Goal: Task Accomplishment & Management: Complete application form

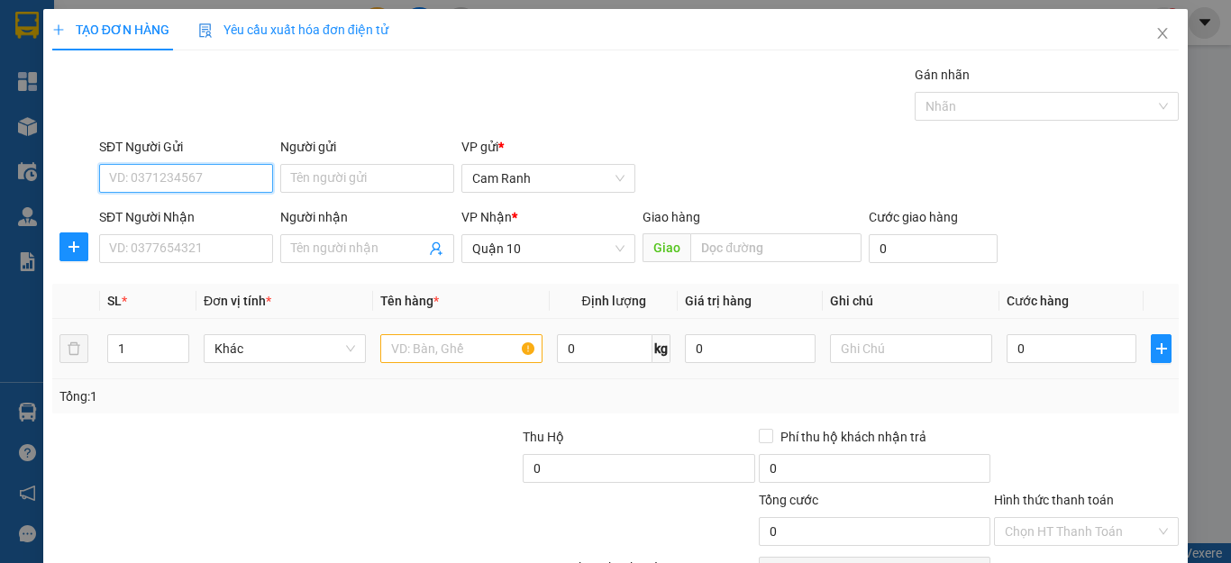
click at [203, 184] on input "SĐT Người Gửi" at bounding box center [186, 178] width 174 height 29
type input "0935884089"
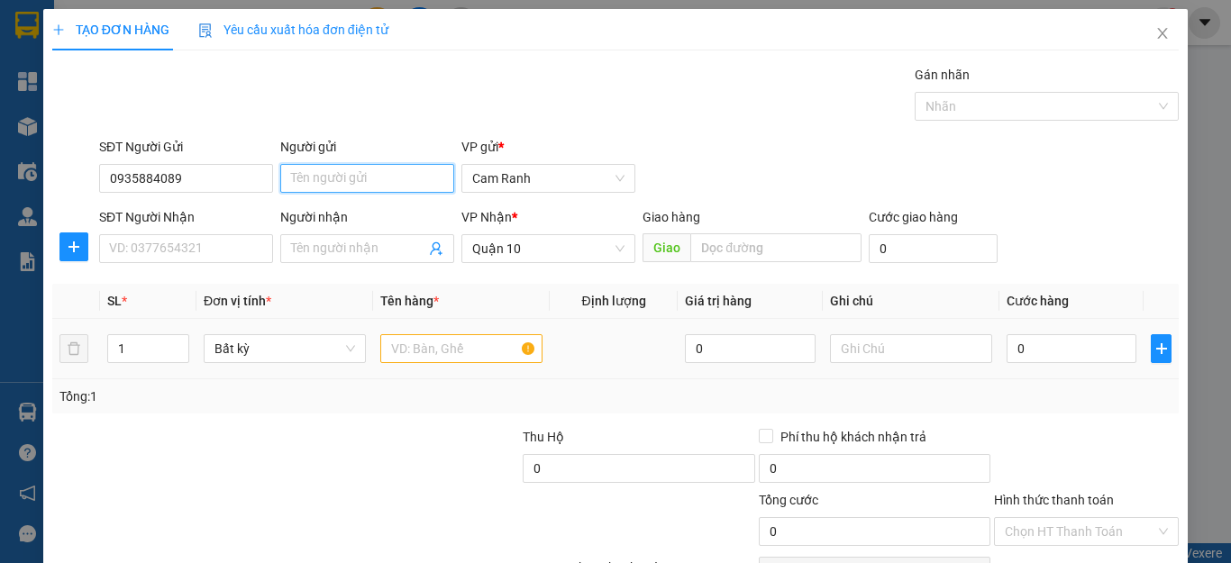
click at [332, 184] on input "Người gửi" at bounding box center [367, 178] width 174 height 29
type input "T"
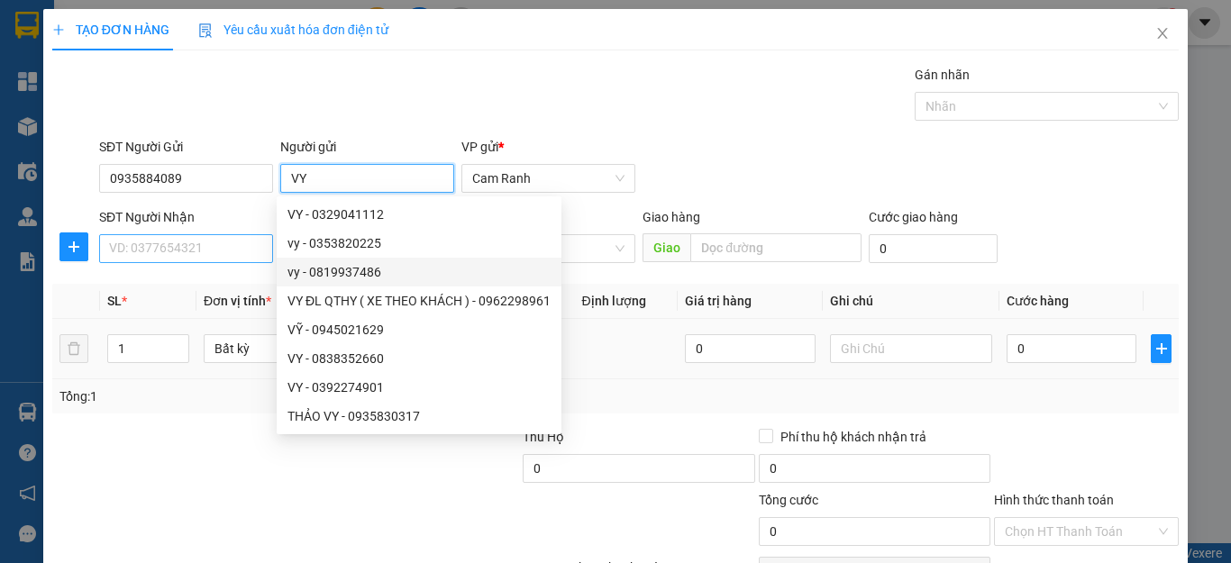
type input "VY"
click at [246, 258] on input "SĐT Người Nhận" at bounding box center [186, 248] width 174 height 29
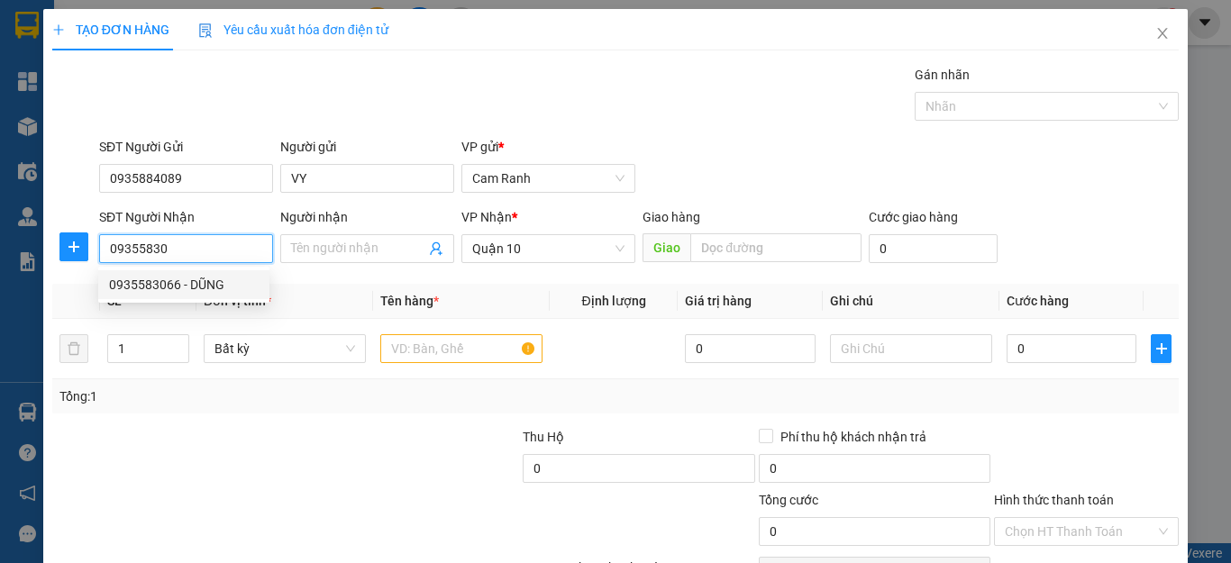
click at [211, 295] on div "0935583066 - DŨNG" at bounding box center [183, 284] width 171 height 29
type input "0935583066"
type input "DŨNG"
type input "60.000"
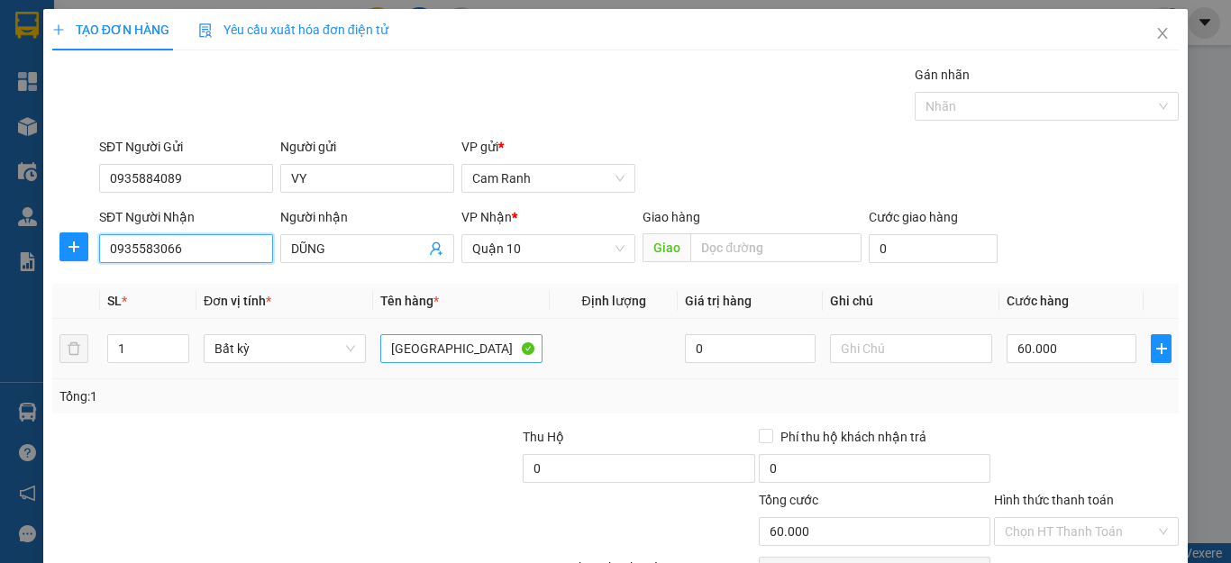
type input "0935583066"
click at [454, 358] on input "[GEOGRAPHIC_DATA]" at bounding box center [461, 348] width 162 height 29
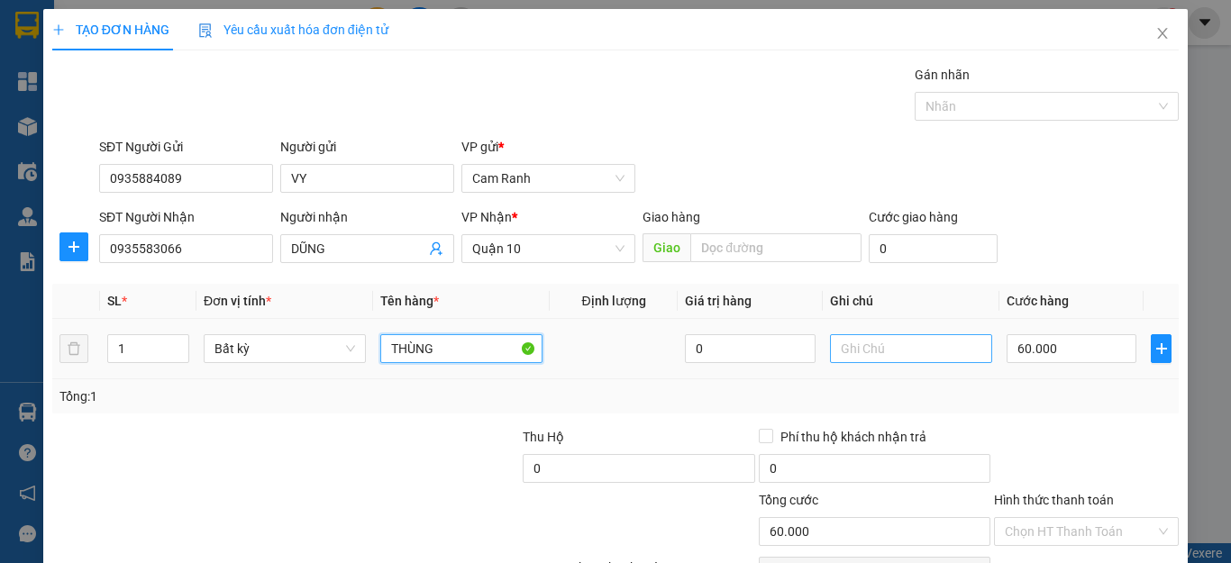
type input "THÙNG"
click at [896, 350] on input "text" at bounding box center [911, 348] width 162 height 29
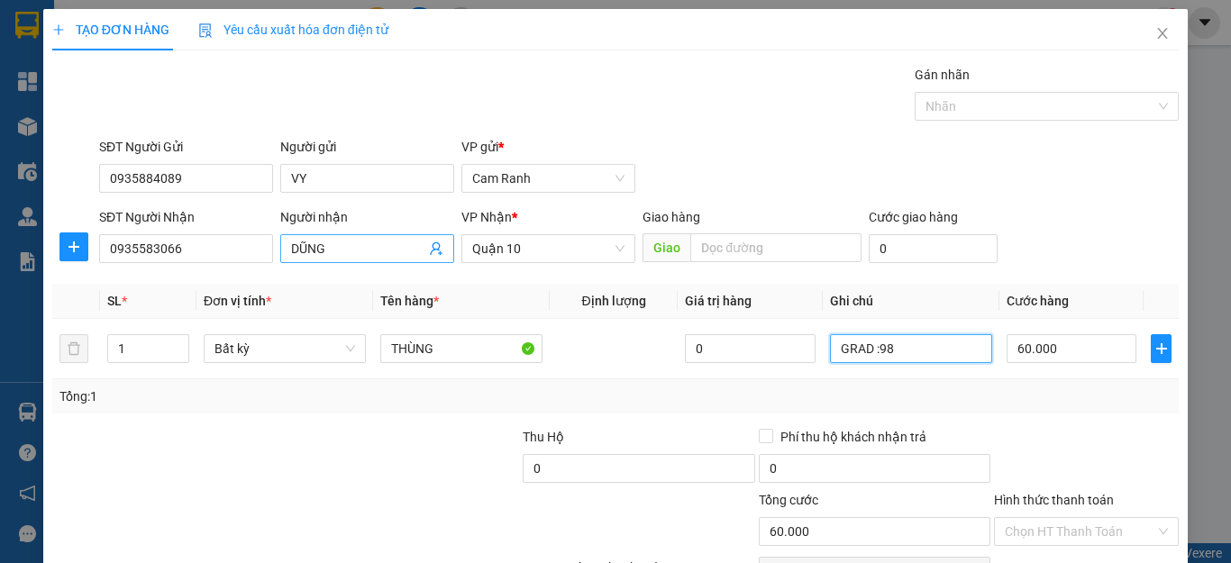
type input "GRAD :98"
click at [396, 244] on input "DŨNG" at bounding box center [358, 249] width 134 height 20
type input "D"
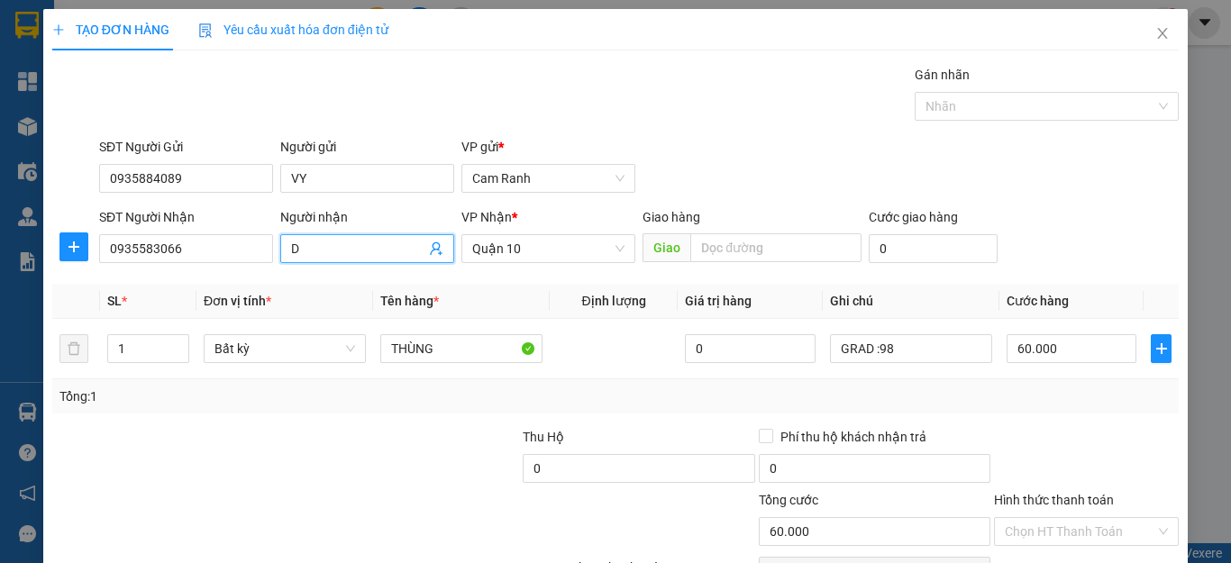
drag, startPoint x: 334, startPoint y: 248, endPoint x: 291, endPoint y: 241, distance: 43.8
click at [291, 241] on input "D" at bounding box center [358, 249] width 134 height 20
click at [294, 293] on th "Đơn vị tính *" at bounding box center [284, 301] width 177 height 35
click at [370, 254] on input "Người nhận" at bounding box center [358, 249] width 134 height 20
type input "DUẪN"
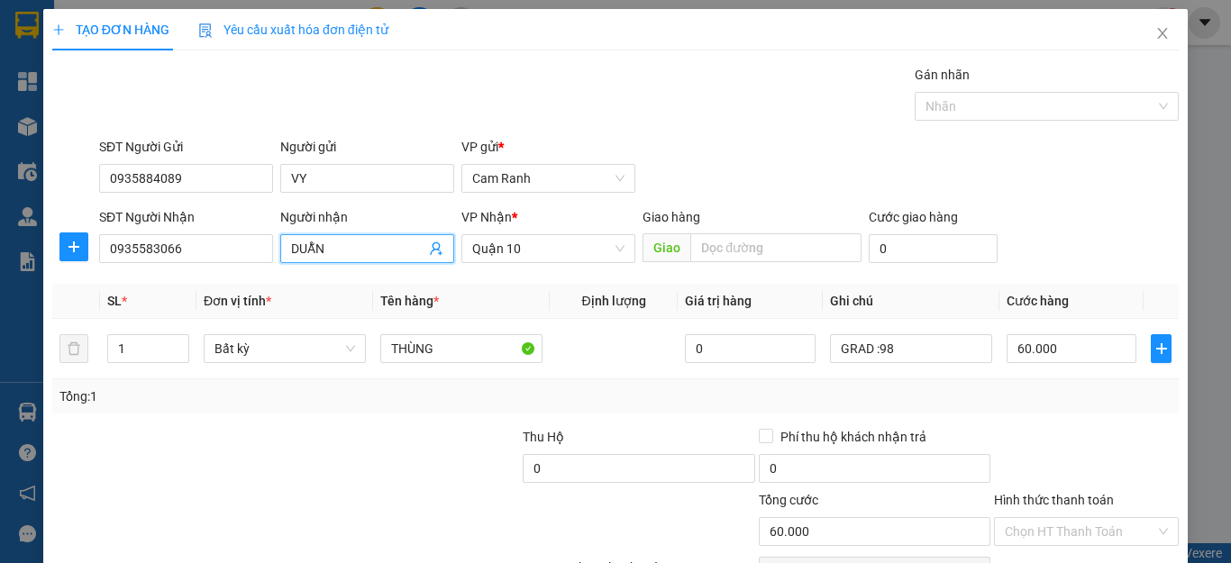
drag, startPoint x: 1024, startPoint y: 405, endPoint x: 1015, endPoint y: 395, distance: 14.1
click at [1023, 404] on div "Tổng: 1" at bounding box center [615, 396] width 1112 height 20
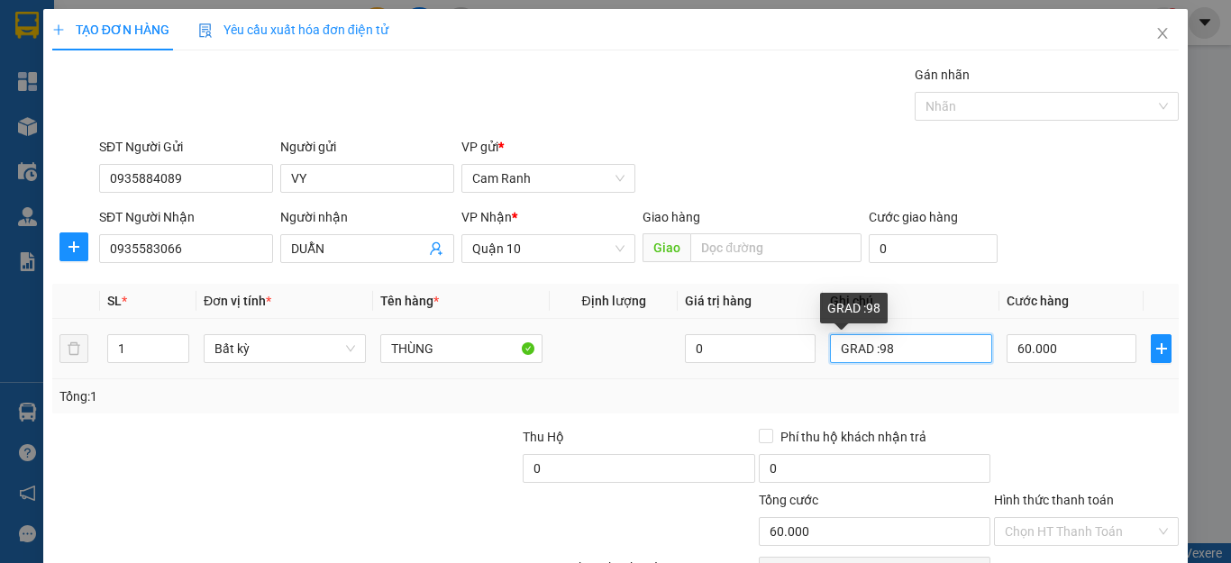
click at [913, 357] on input "GRAD :98" at bounding box center [911, 348] width 162 height 29
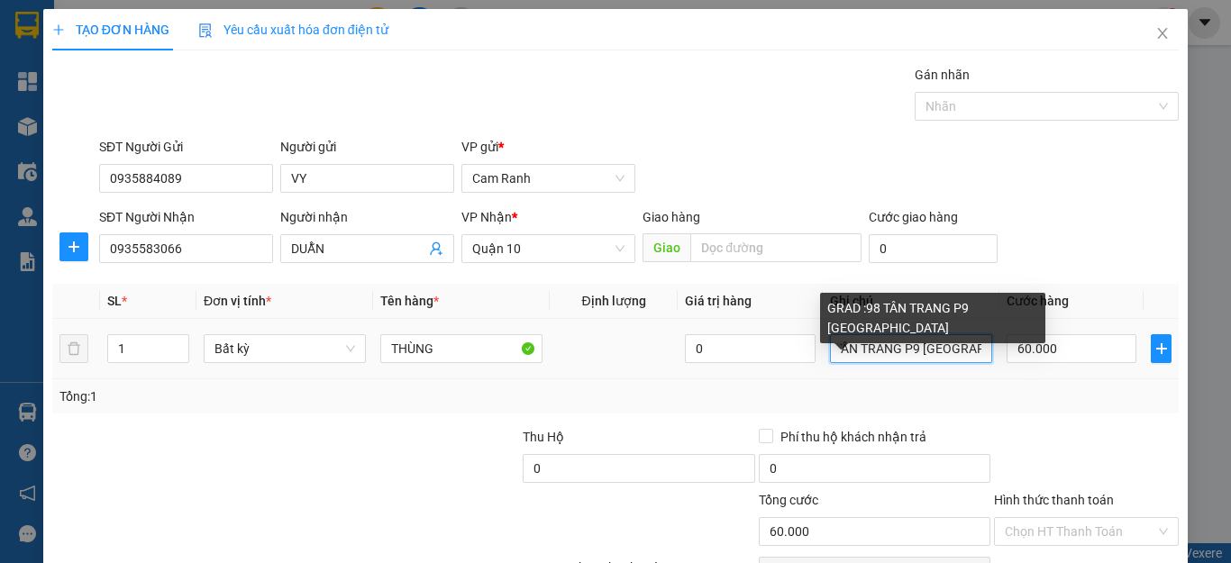
scroll to position [0, 62]
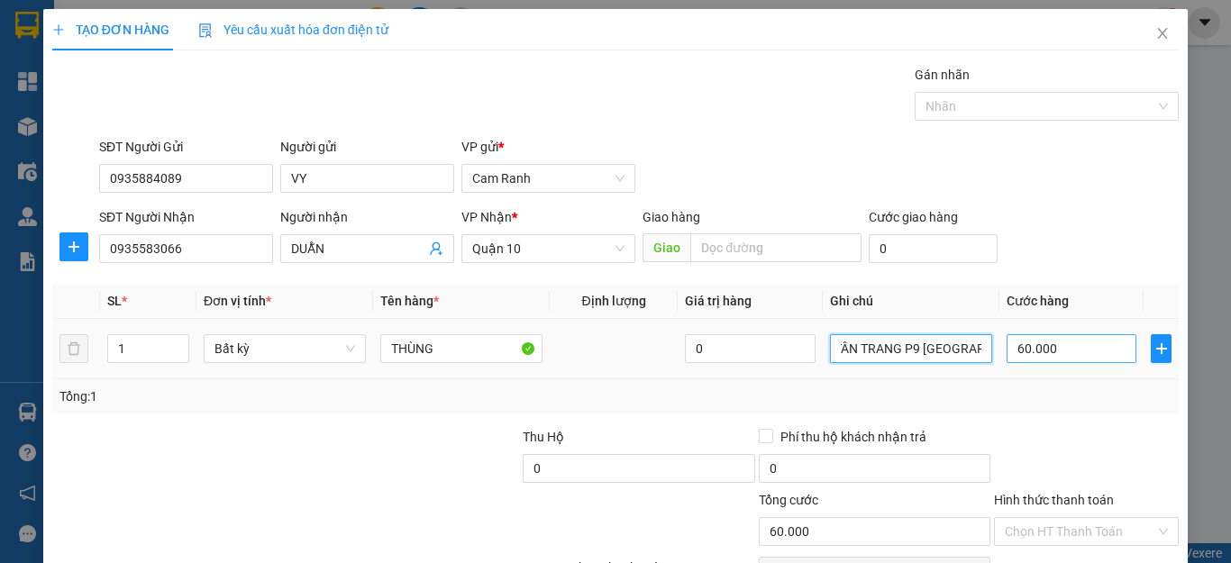
type input "GRAD :98 TÂN TRANG P9 TÂN BÌNH"
click at [1068, 348] on input "60.000" at bounding box center [1071, 348] width 130 height 29
type input "0"
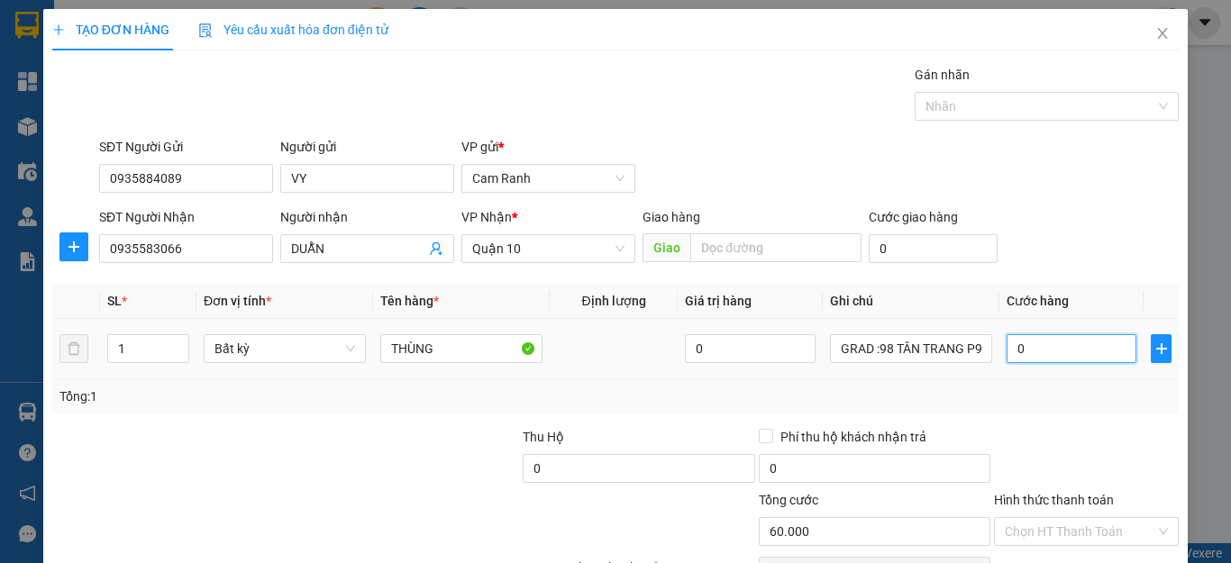
type input "0"
type input "3"
type input "030"
type input "30"
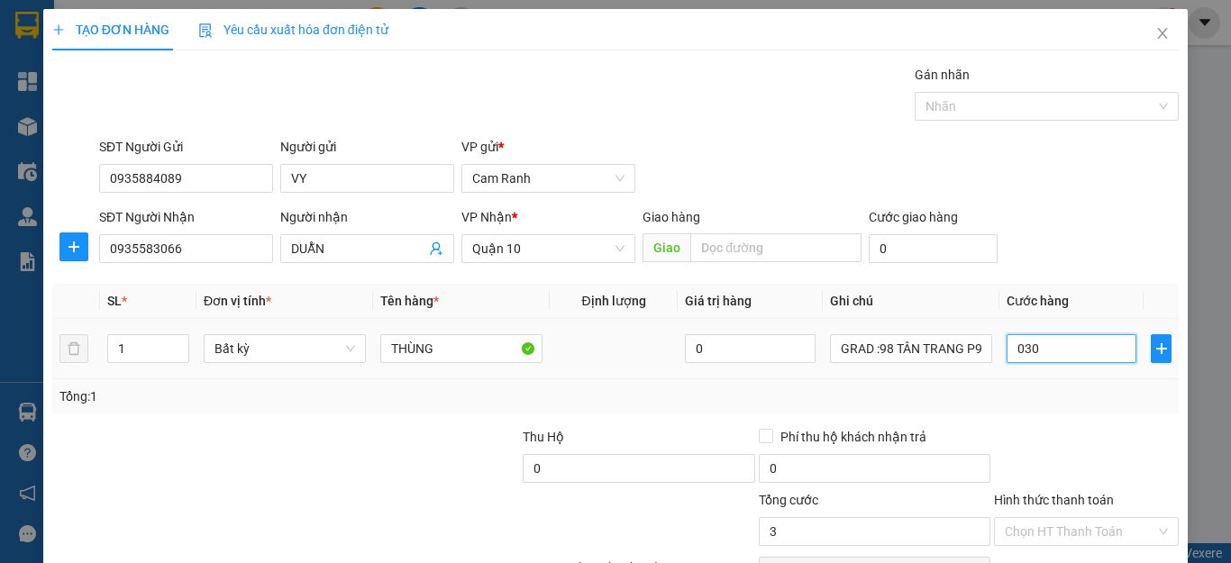
type input "30"
type input "030"
type input "30.000"
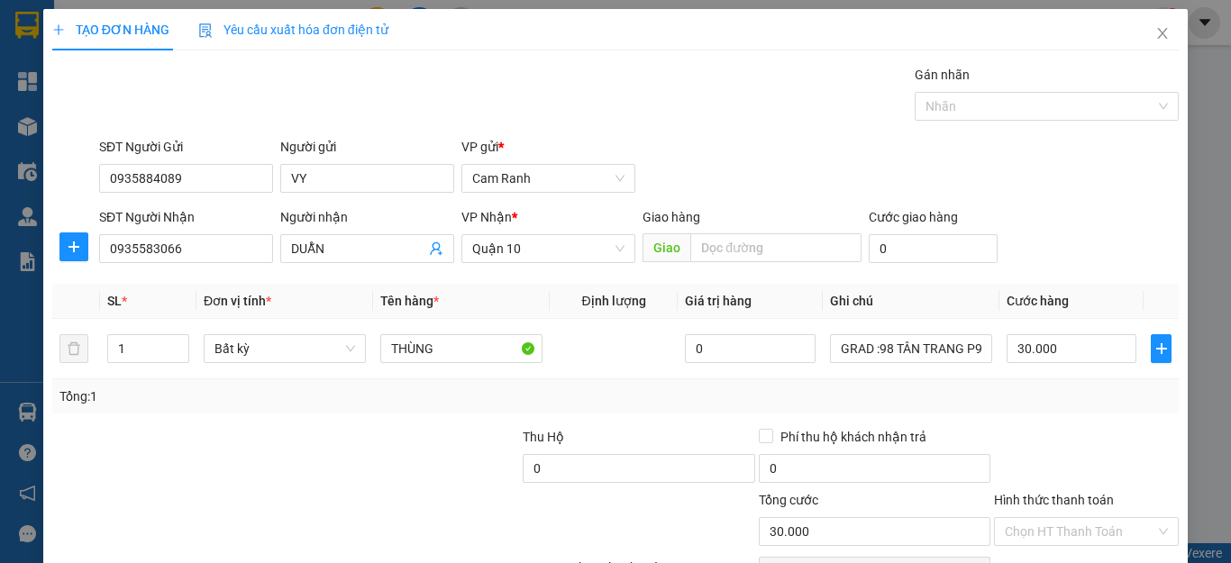
click at [1100, 409] on div "Tổng: 1" at bounding box center [615, 396] width 1126 height 34
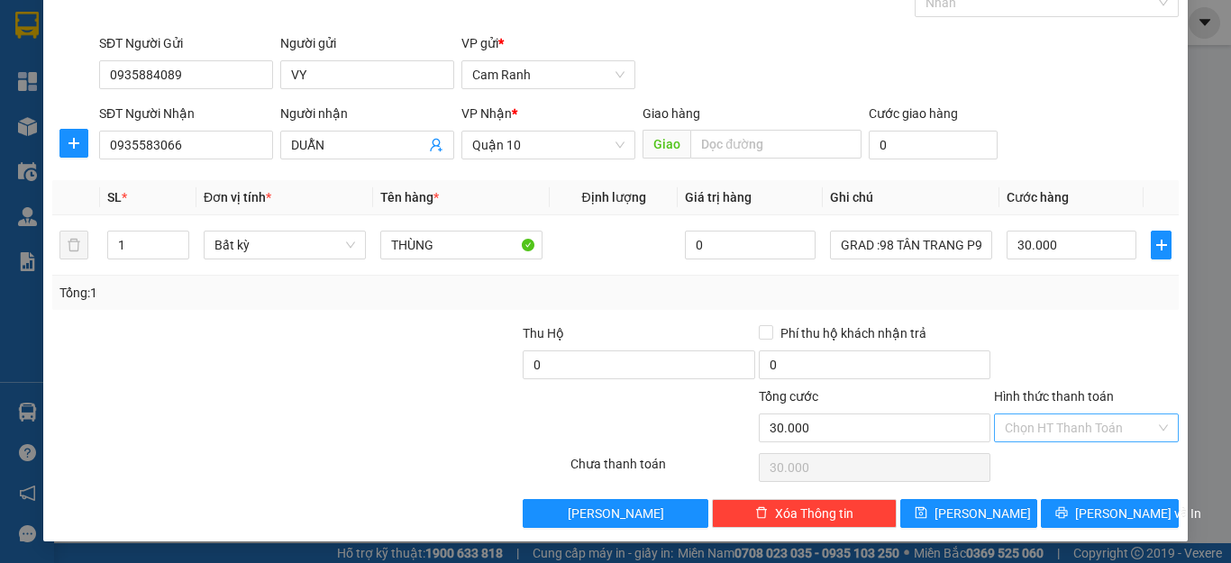
click at [1084, 424] on input "Hình thức thanh toán" at bounding box center [1079, 427] width 150 height 27
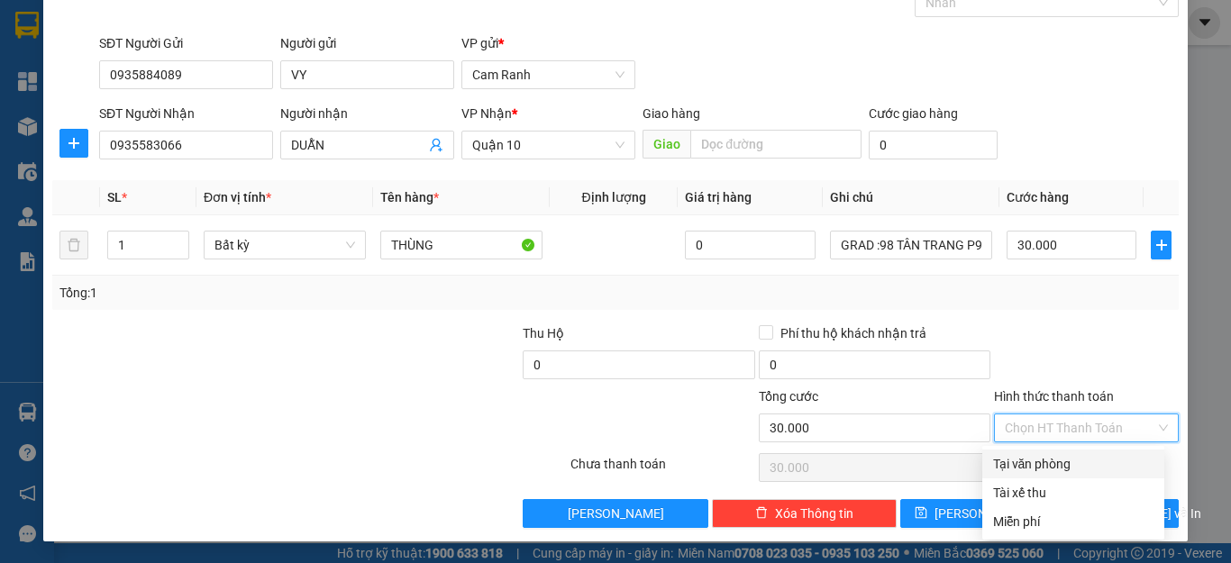
click at [1084, 380] on div at bounding box center [1086, 354] width 188 height 63
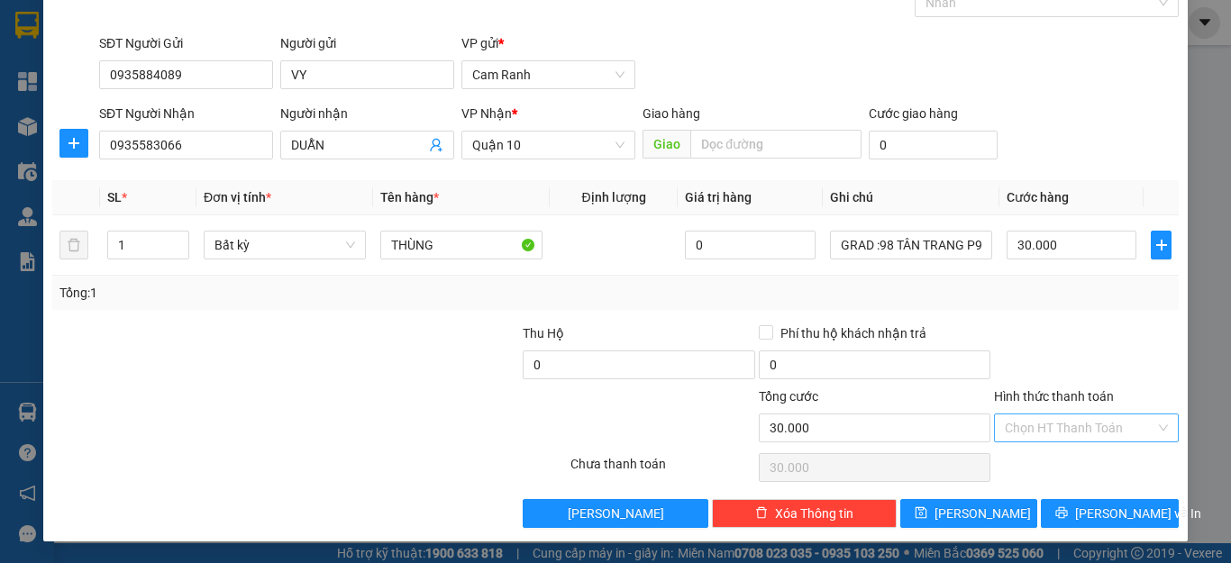
click at [1083, 420] on input "Hình thức thanh toán" at bounding box center [1079, 427] width 150 height 27
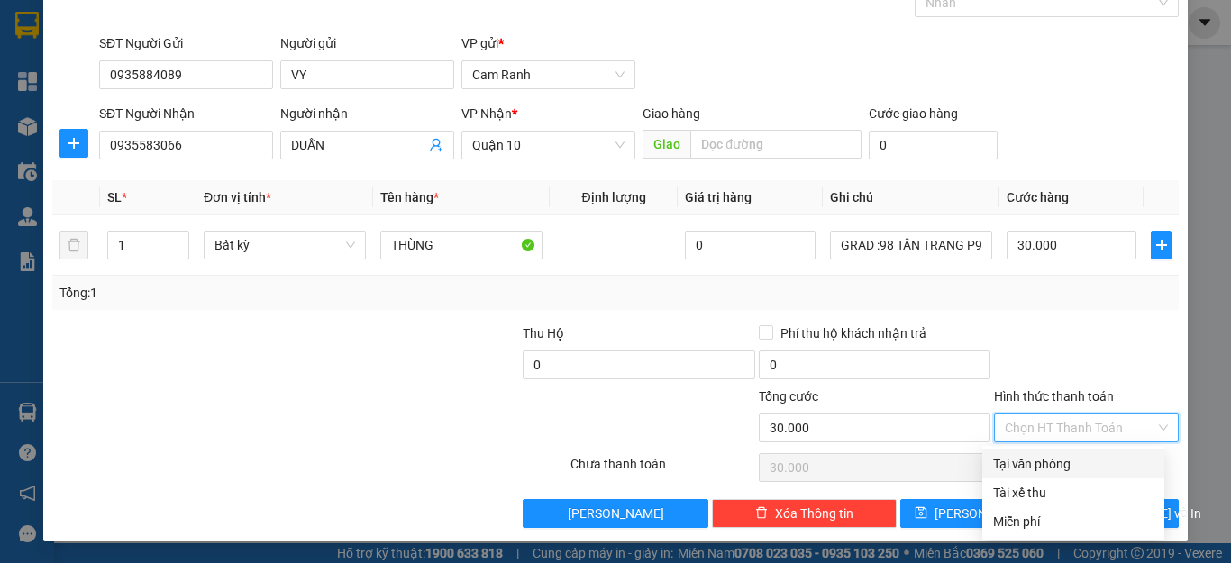
click at [1072, 459] on div "Tại văn phòng" at bounding box center [1073, 464] width 160 height 20
type input "0"
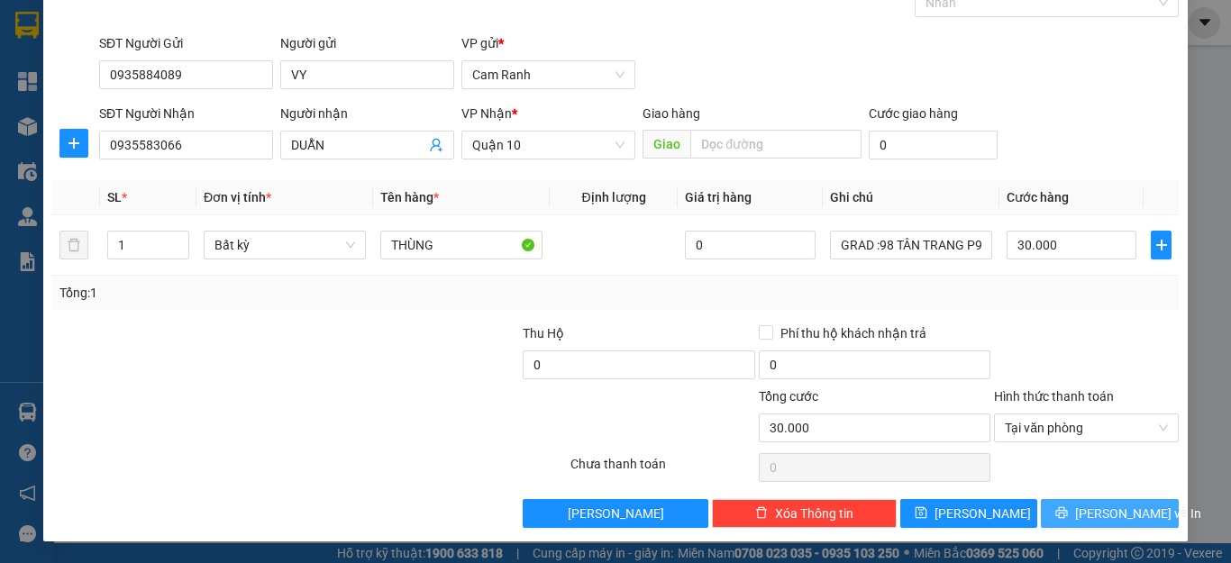
click at [1087, 511] on span "[PERSON_NAME] và In" at bounding box center [1138, 514] width 126 height 20
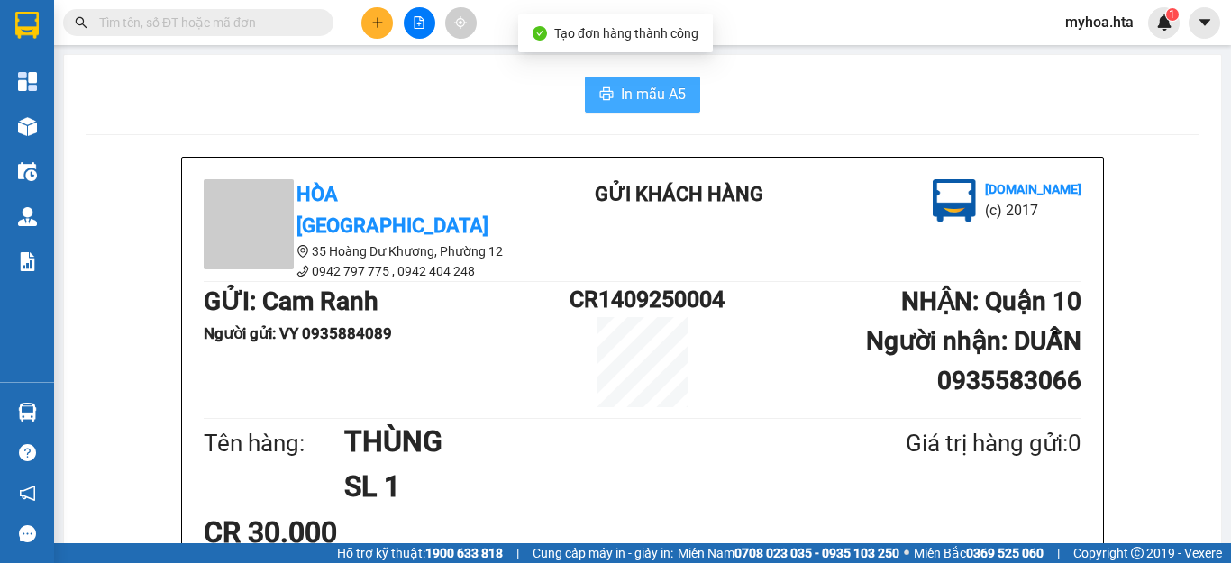
click at [607, 95] on button "In mẫu A5" at bounding box center [642, 95] width 115 height 36
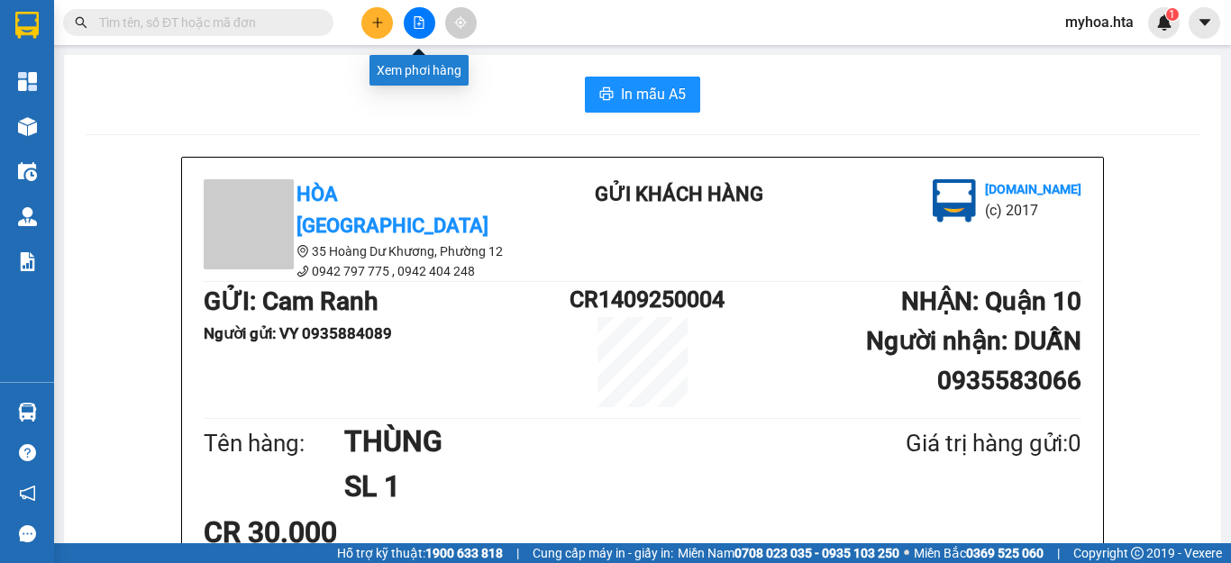
click at [417, 20] on icon "file-add" at bounding box center [419, 22] width 13 height 13
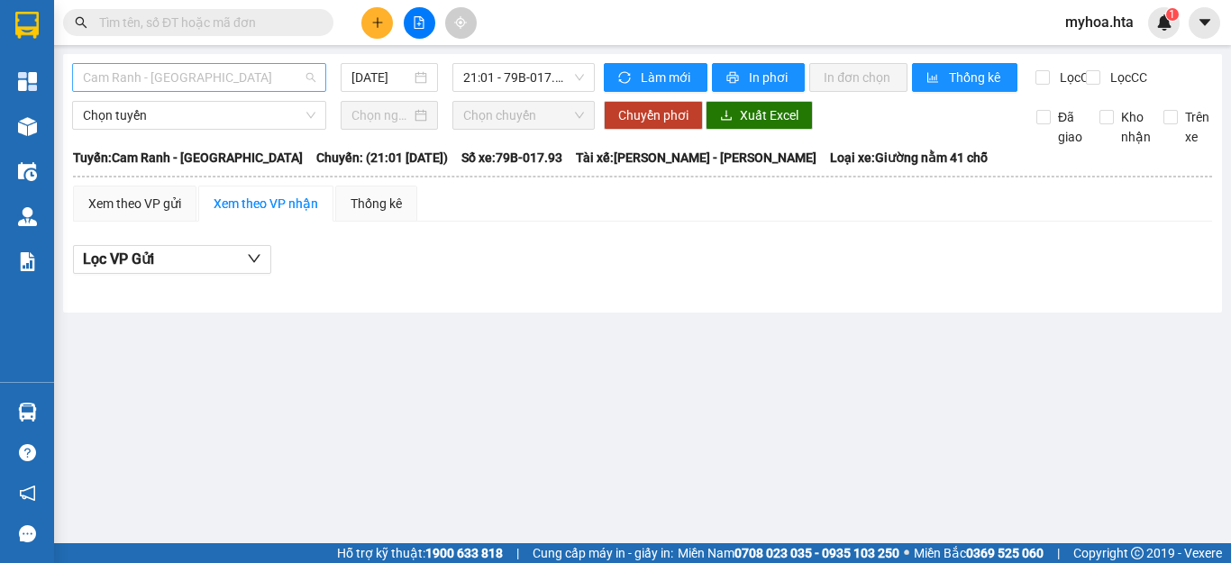
click at [225, 82] on span "Cam Ranh - Sài Gòn" at bounding box center [199, 77] width 232 height 27
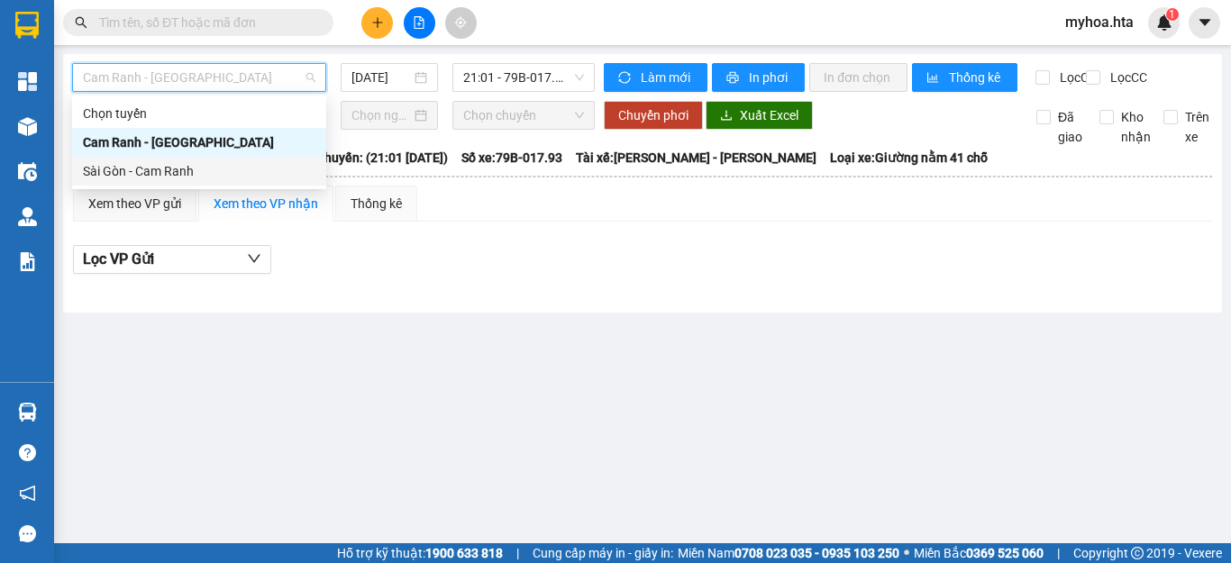
click at [185, 169] on div "Sài Gòn - Cam Ranh" at bounding box center [199, 171] width 232 height 20
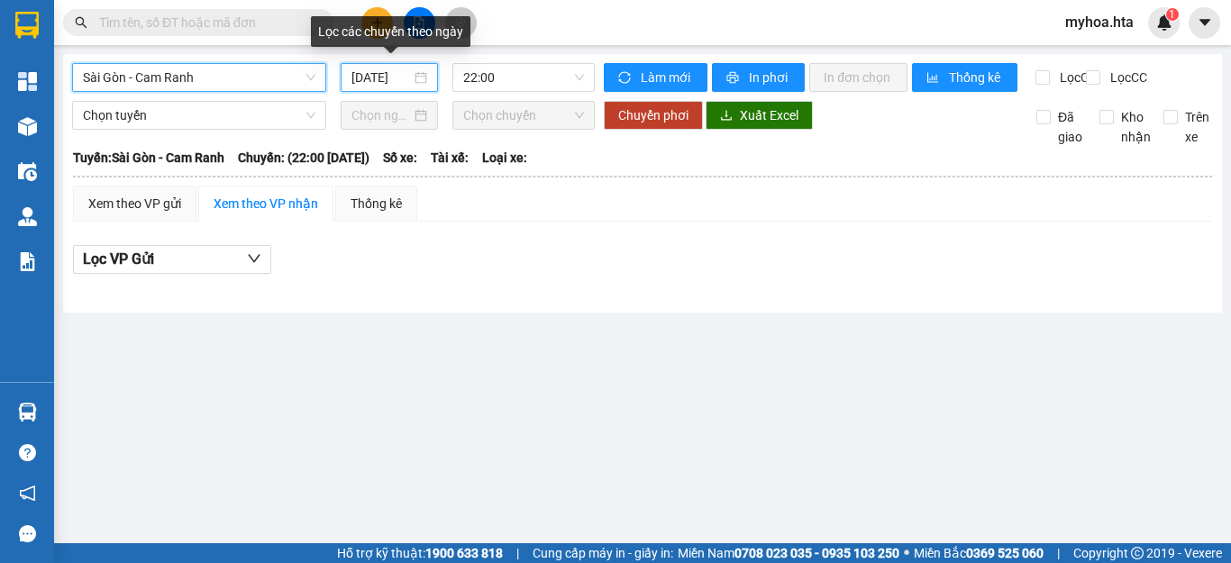
drag, startPoint x: 373, startPoint y: 76, endPoint x: 381, endPoint y: 85, distance: 12.1
click at [373, 76] on input "14/09/2025" at bounding box center [380, 78] width 59 height 20
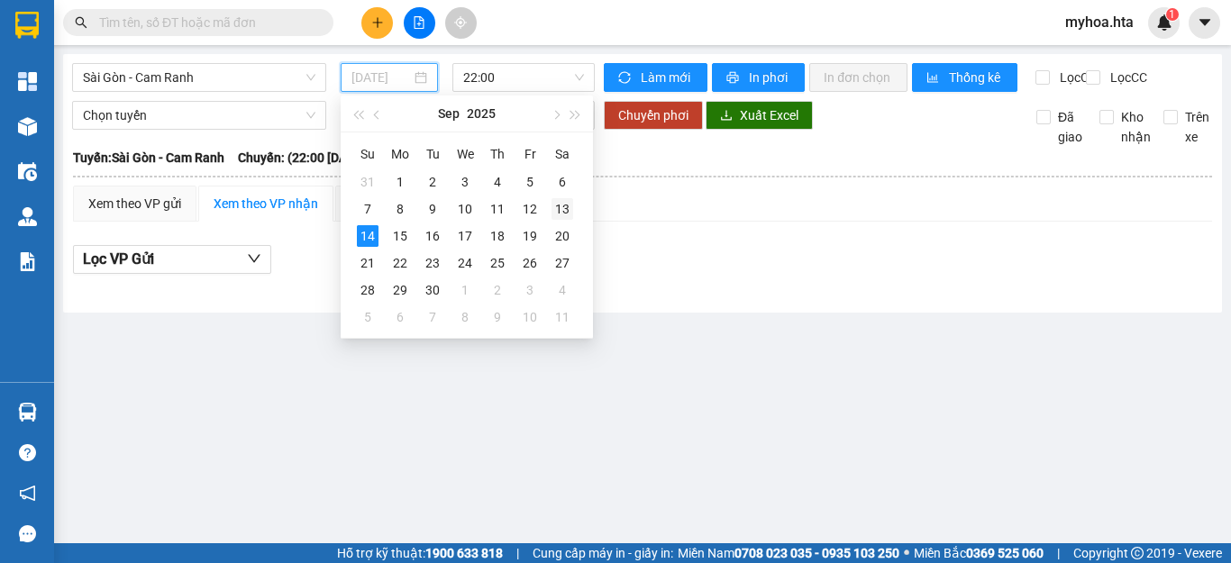
click at [551, 205] on div "13" at bounding box center [562, 209] width 22 height 22
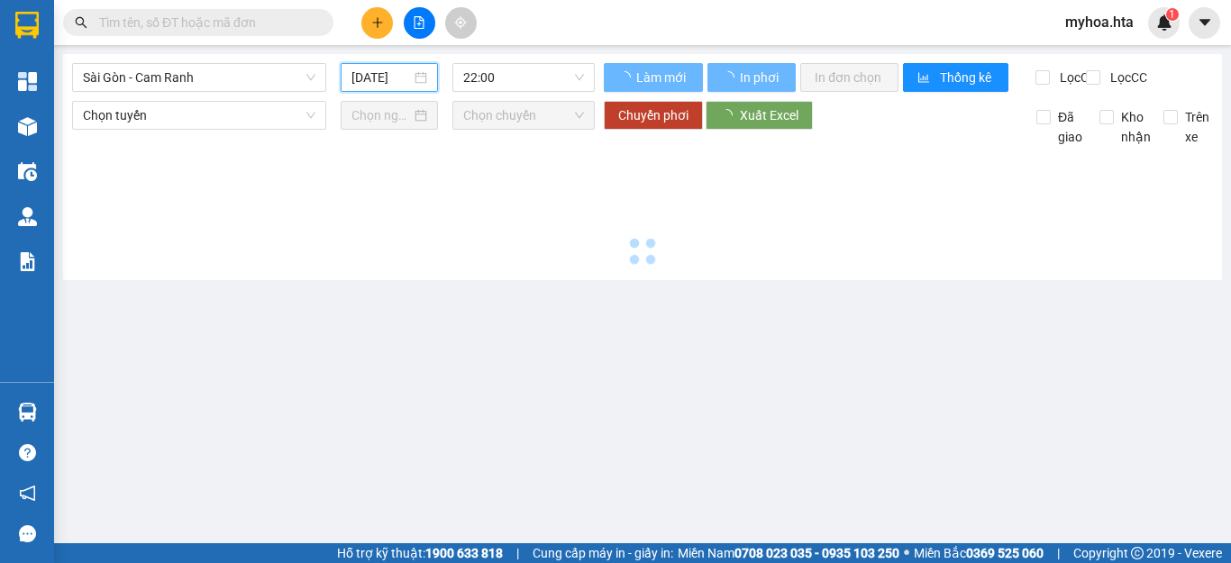
type input "13/09/2025"
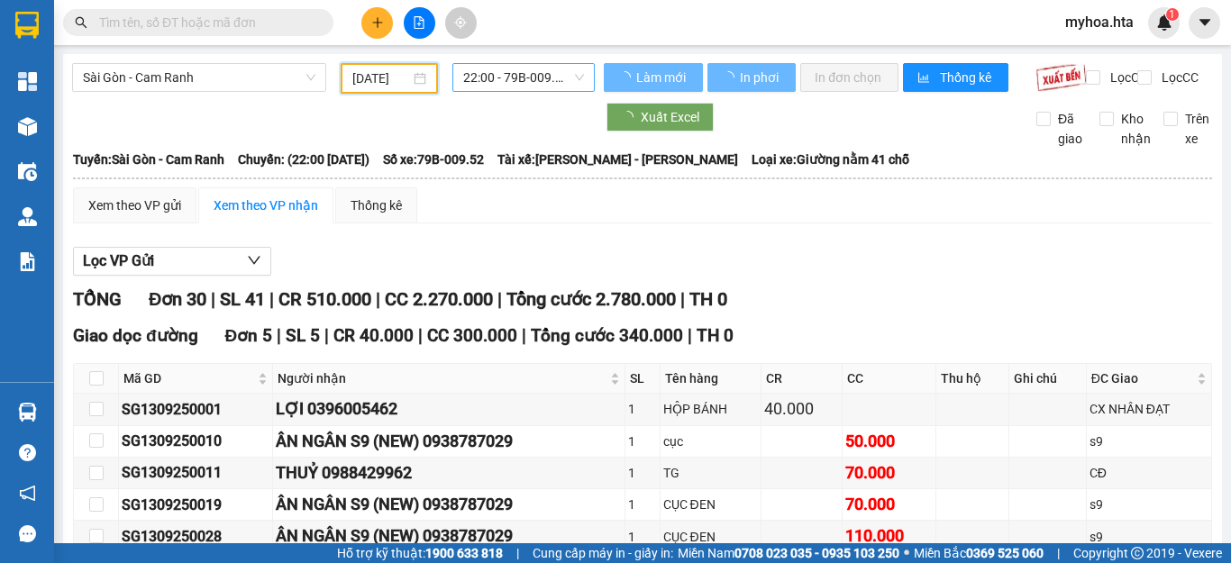
click at [548, 81] on span "22:00 - 79B-009.52" at bounding box center [523, 77] width 121 height 27
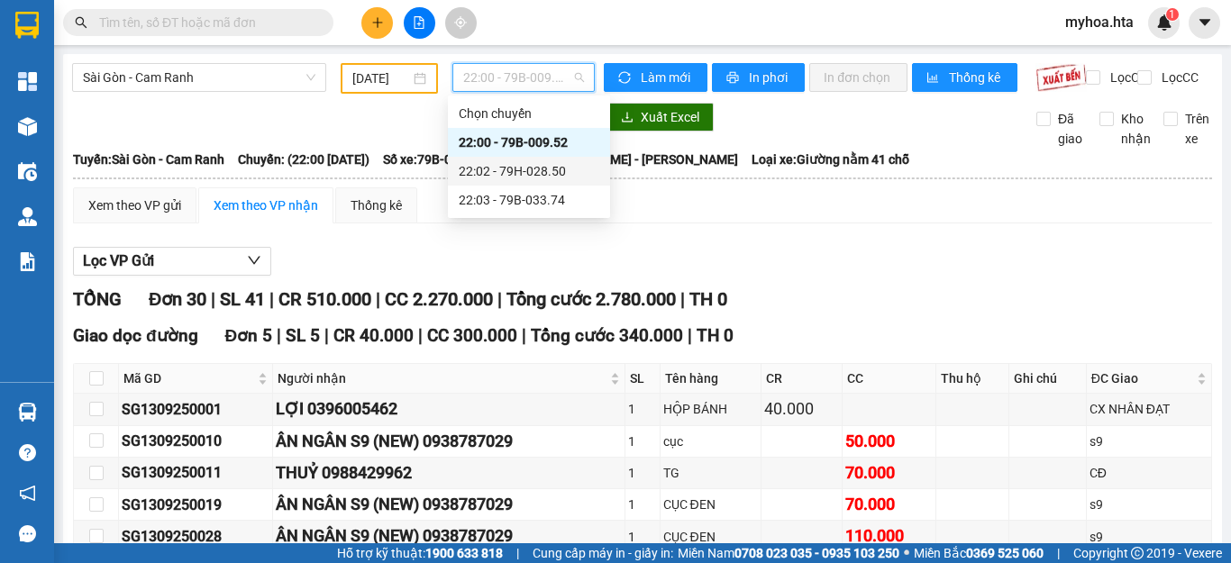
click at [557, 163] on div "22:02 - 79H-028.50" at bounding box center [529, 171] width 141 height 20
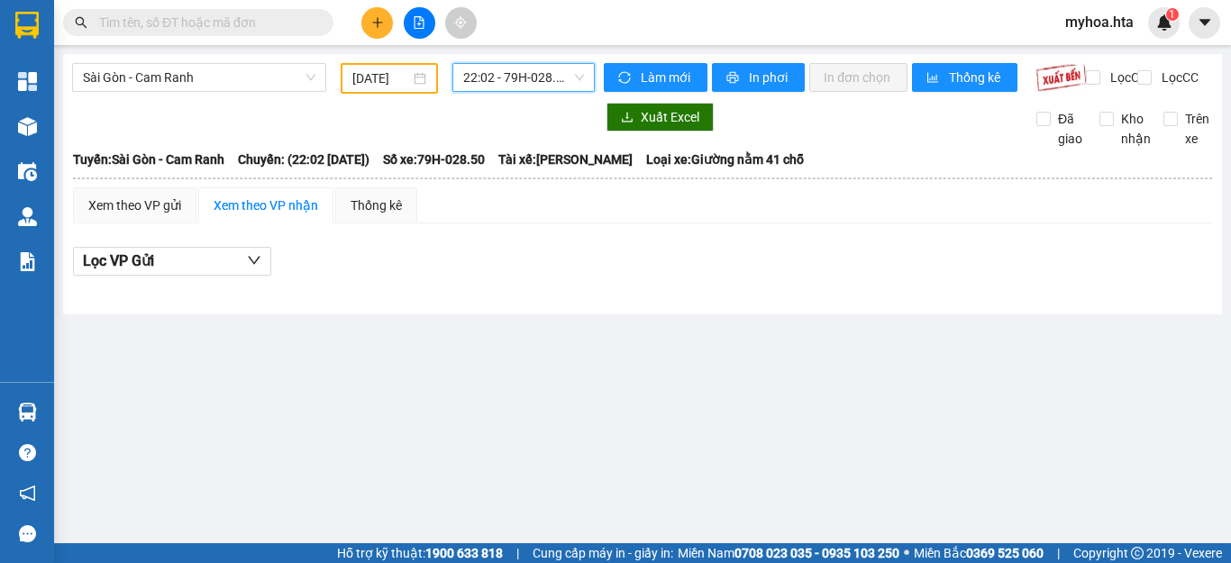
click at [558, 76] on span "22:02 - 79H-028.50" at bounding box center [523, 77] width 121 height 27
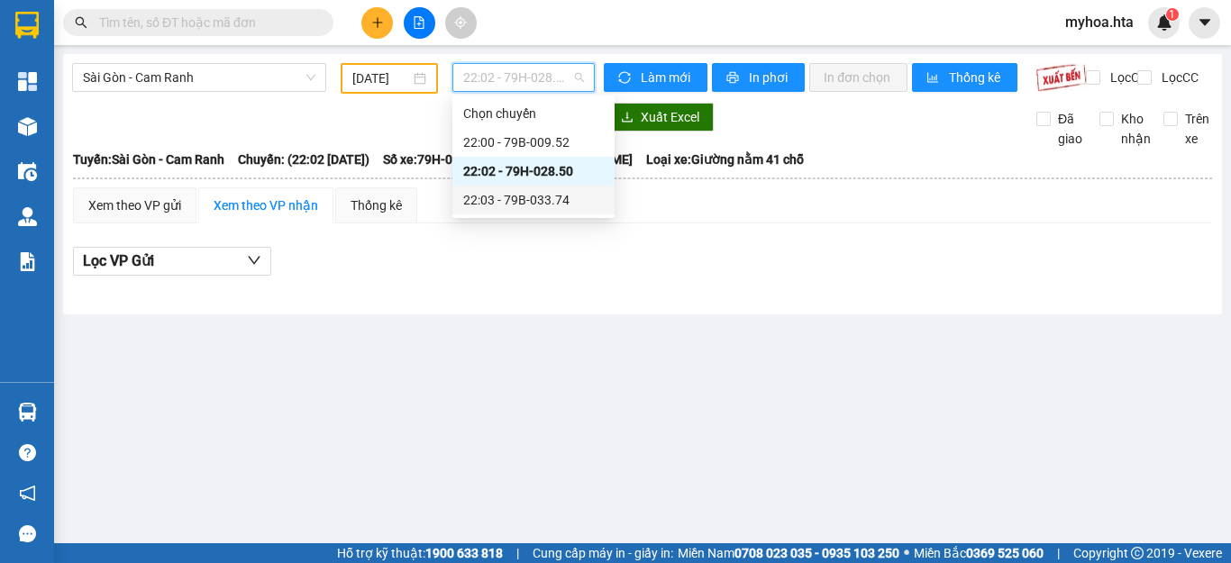
drag, startPoint x: 552, startPoint y: 204, endPoint x: 549, endPoint y: 154, distance: 49.7
click at [551, 204] on div "22:03 - 79B-033.74" at bounding box center [533, 200] width 141 height 20
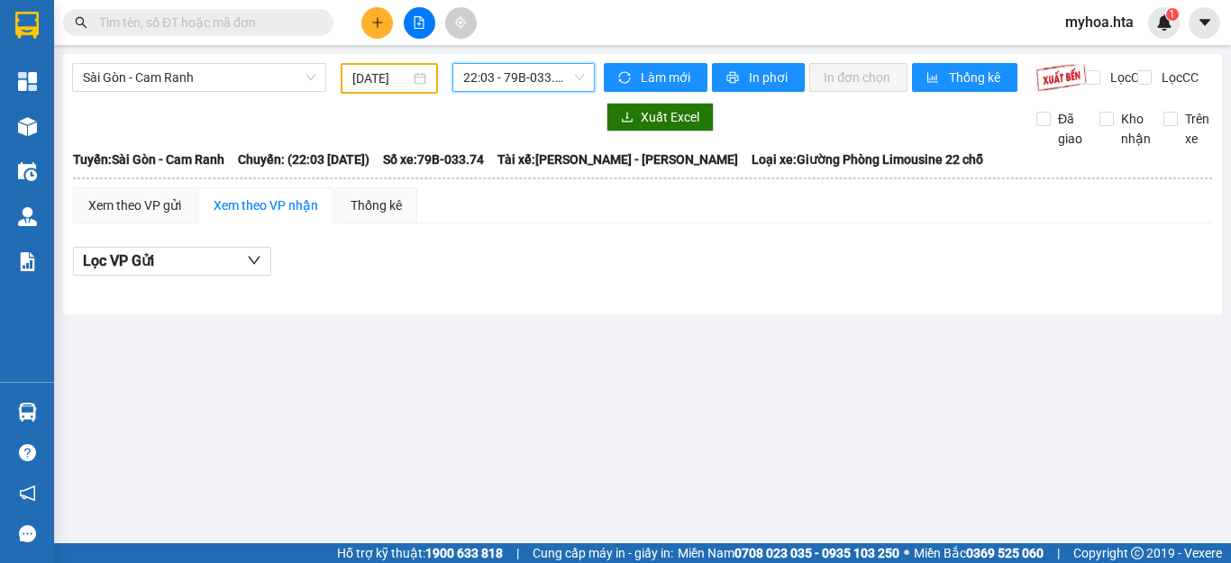
click at [559, 71] on span "22:03 - 79B-033.74" at bounding box center [523, 77] width 121 height 27
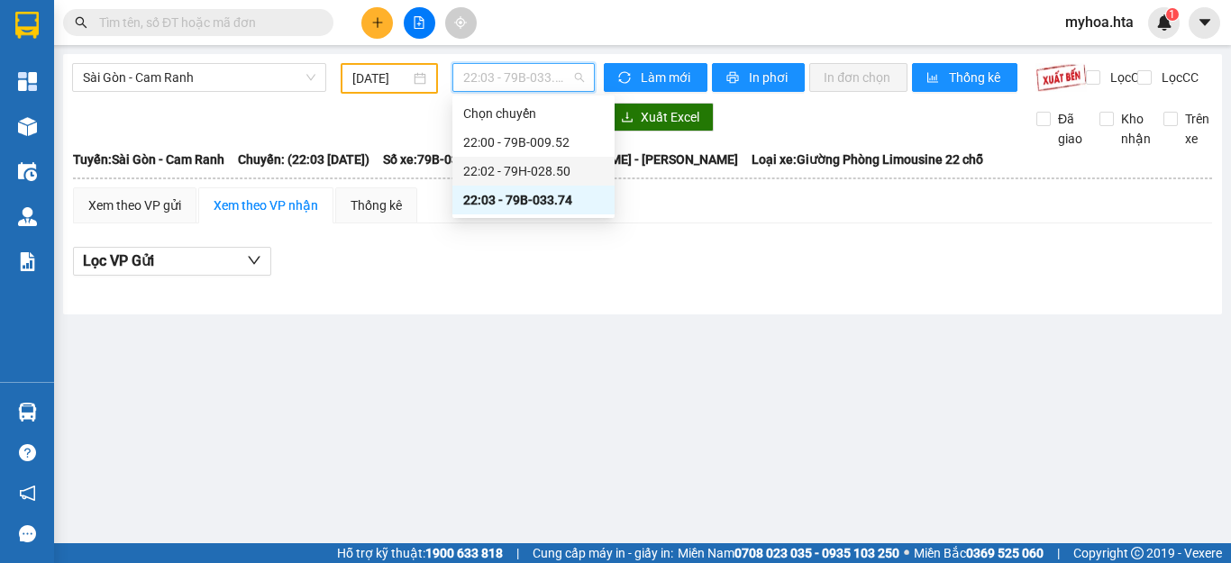
click at [539, 177] on div "22:02 - 79H-028.50" at bounding box center [533, 171] width 141 height 20
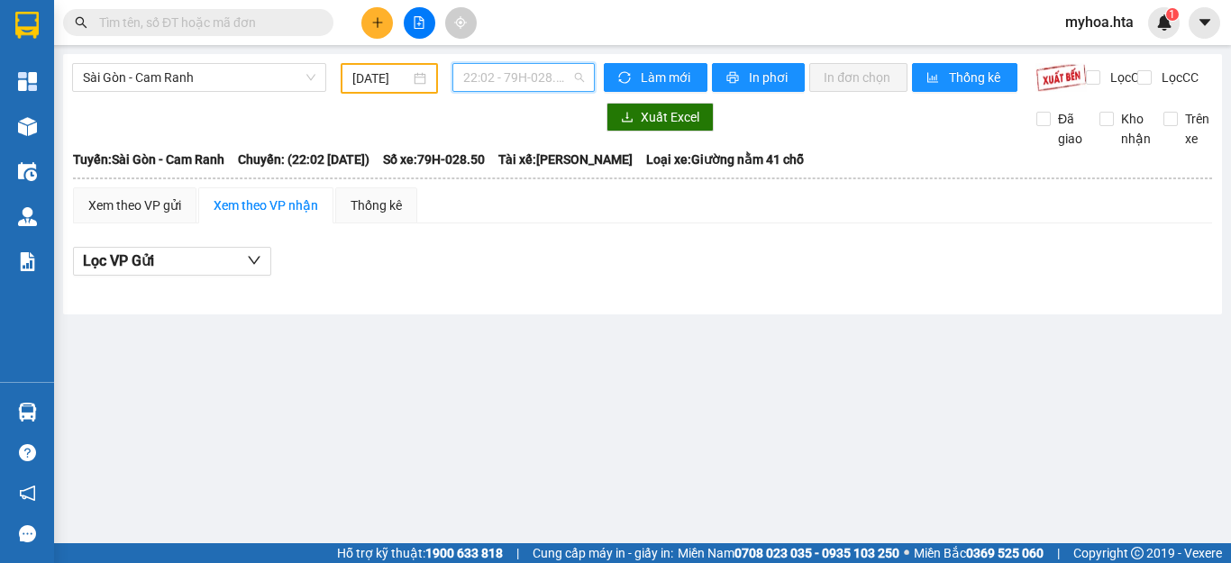
click at [543, 81] on span "22:02 - 79H-028.50" at bounding box center [523, 77] width 121 height 27
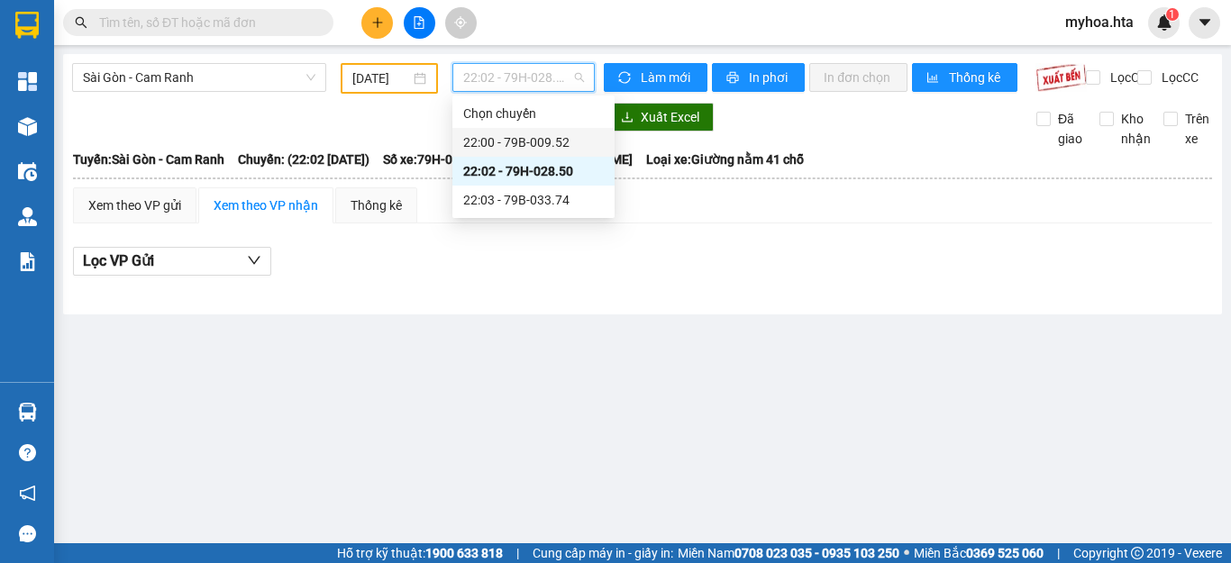
click at [523, 146] on div "22:00 - 79B-009.52" at bounding box center [533, 142] width 141 height 20
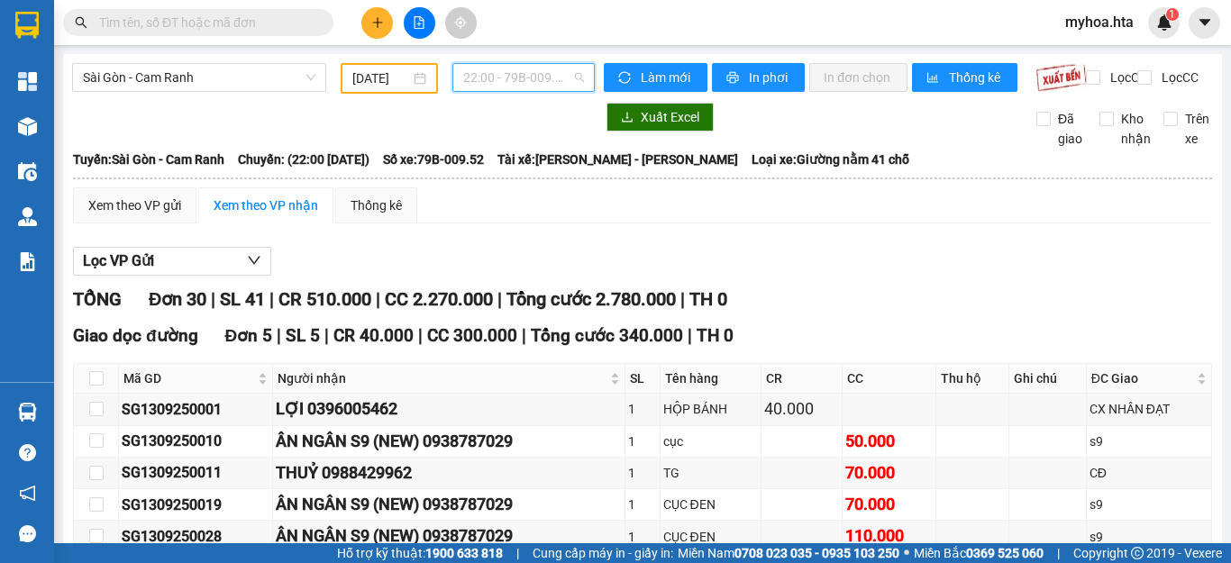
click at [543, 82] on span "22:00 - 79B-009.52" at bounding box center [523, 77] width 121 height 27
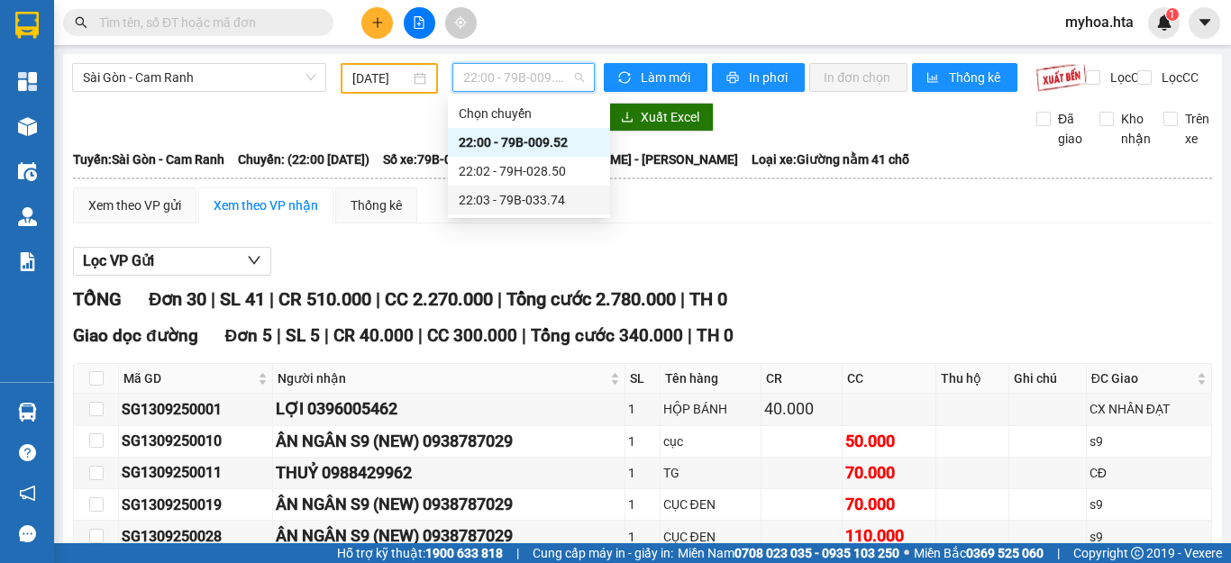
click at [532, 200] on div "22:03 - 79B-033.74" at bounding box center [529, 200] width 141 height 20
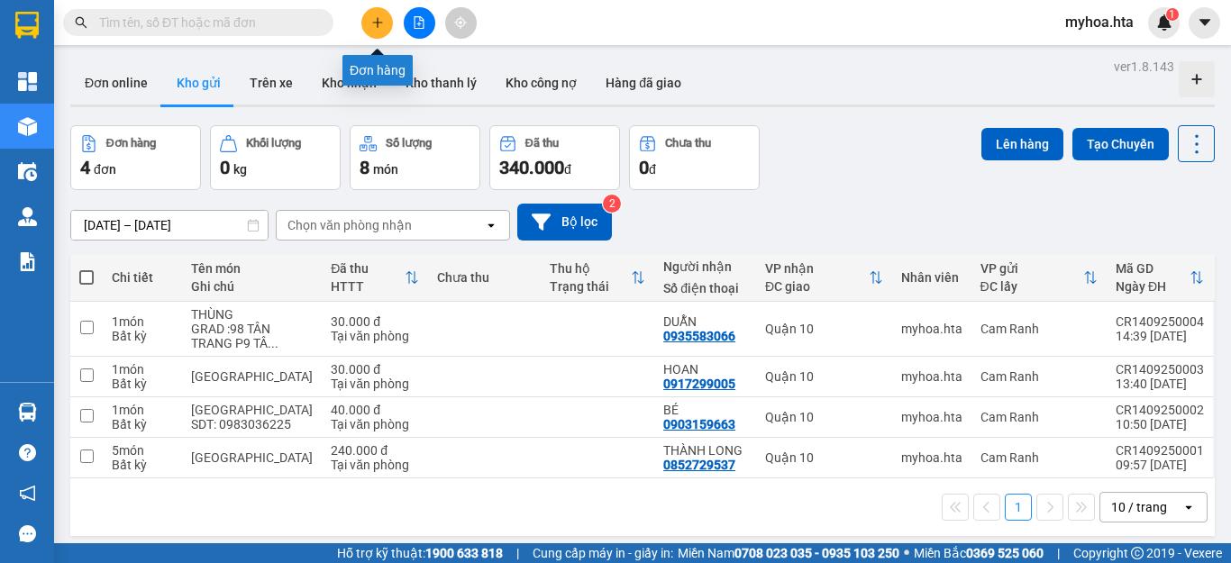
click at [368, 26] on button at bounding box center [377, 23] width 32 height 32
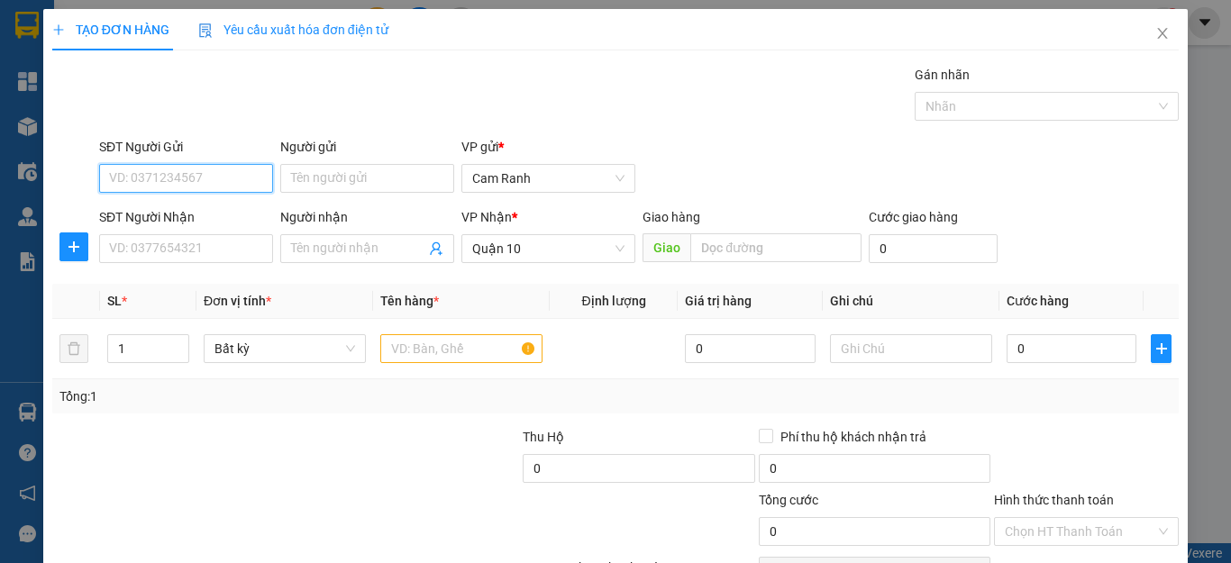
click at [207, 175] on input "SĐT Người Gửi" at bounding box center [186, 178] width 174 height 29
type input "0886521496"
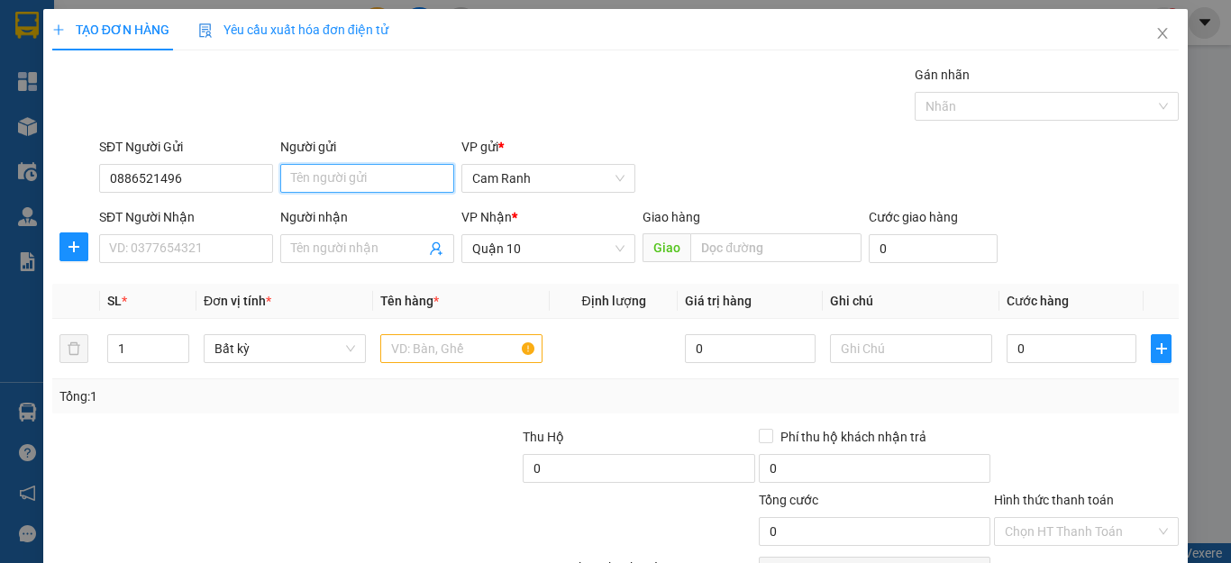
click at [371, 185] on input "Người gửi" at bounding box center [367, 178] width 174 height 29
type input "KIỆT"
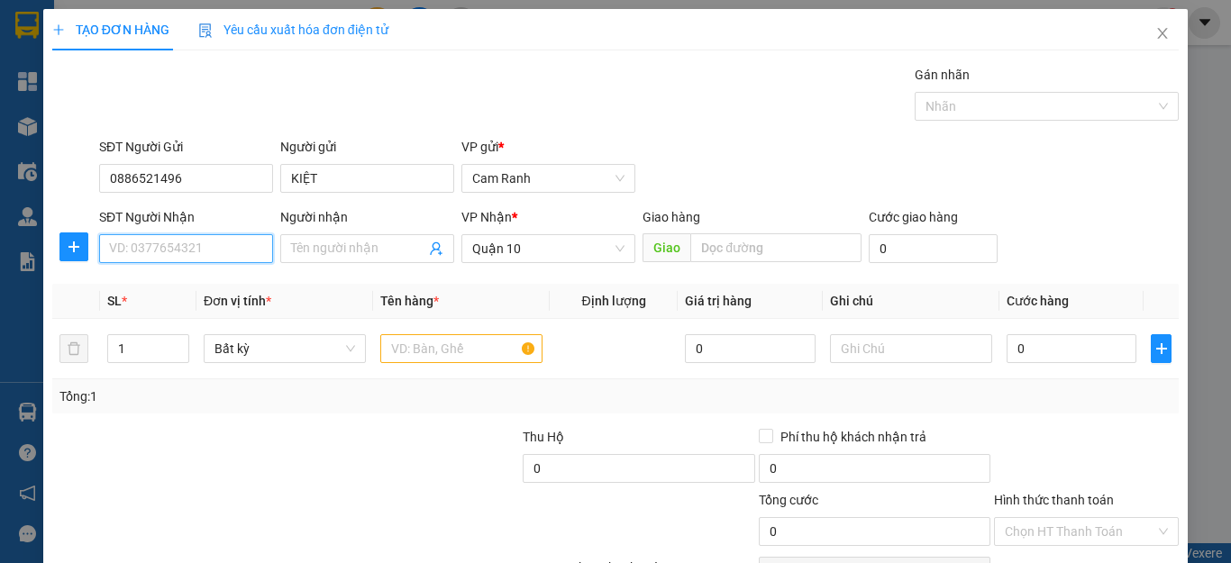
click at [225, 248] on input "SĐT Người Nhận" at bounding box center [186, 248] width 174 height 29
type input "0383504070"
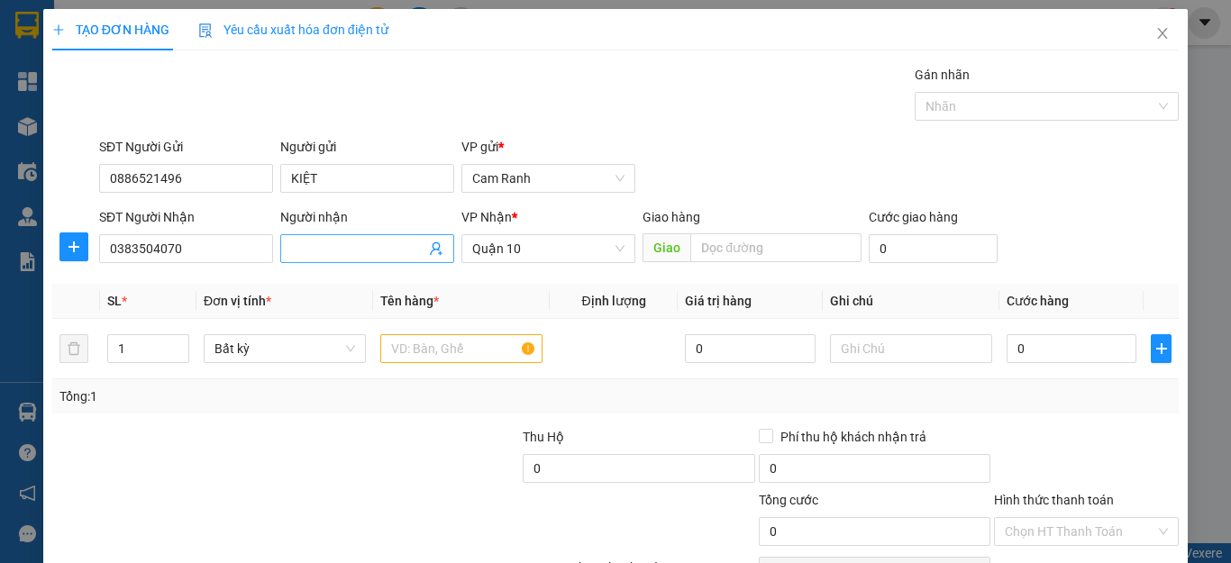
click at [317, 252] on input "Người nhận" at bounding box center [358, 249] width 134 height 20
type input "H"
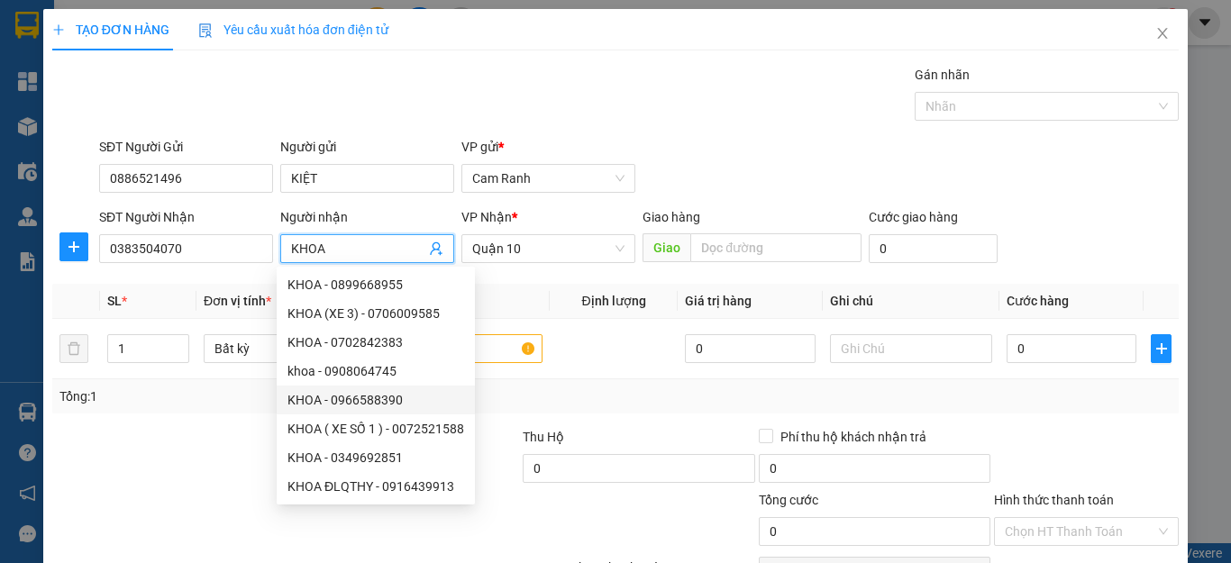
type input "KHOA"
click at [218, 454] on div at bounding box center [167, 458] width 235 height 63
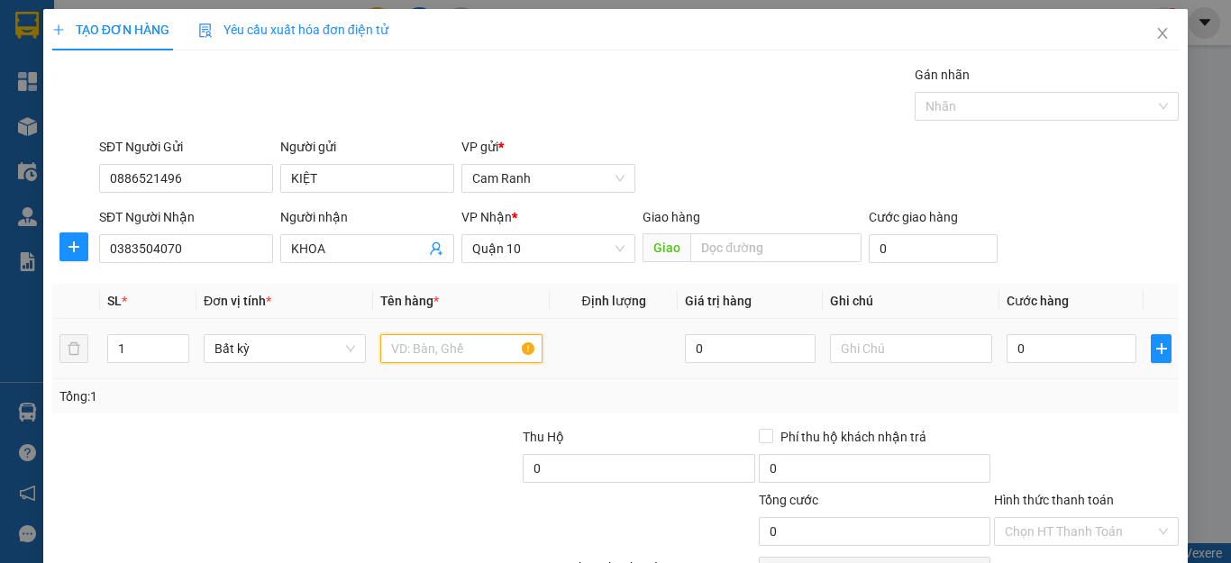
click at [469, 358] on input "text" at bounding box center [461, 348] width 162 height 29
type input "XE 79C1 63258 + CK"
click at [158, 343] on input "1" at bounding box center [148, 348] width 80 height 27
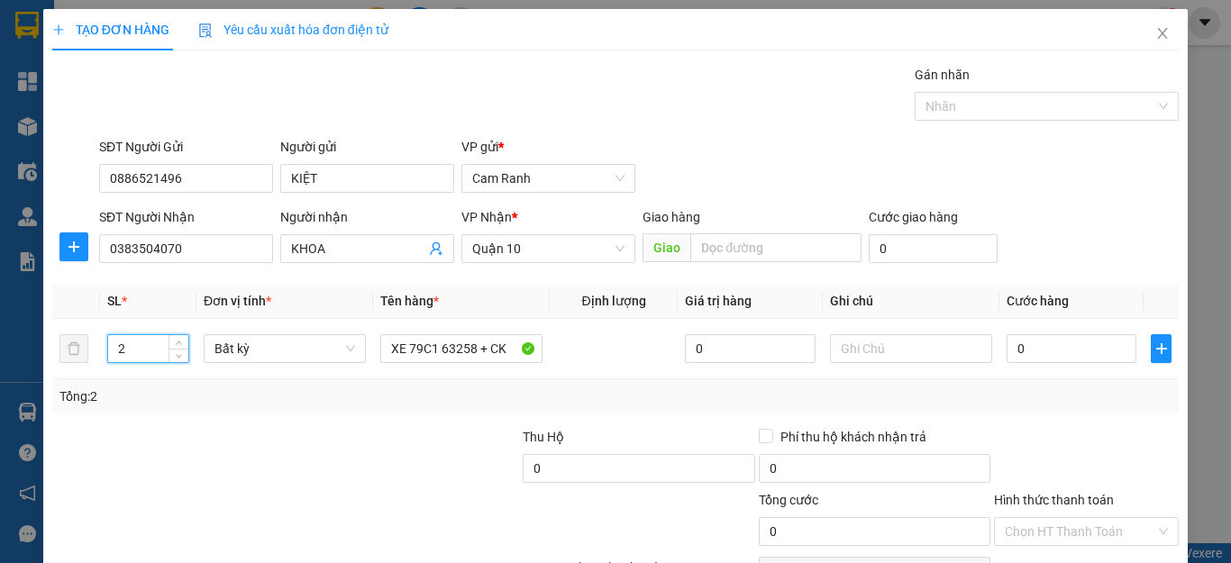
type input "2"
click at [180, 422] on div "Transit Pickup Surcharge Ids Transit Deliver Surcharge Ids Transit Deliver Surc…" at bounding box center [615, 348] width 1126 height 567
click at [1041, 342] on input "0" at bounding box center [1071, 348] width 130 height 29
type input "07"
type input "7"
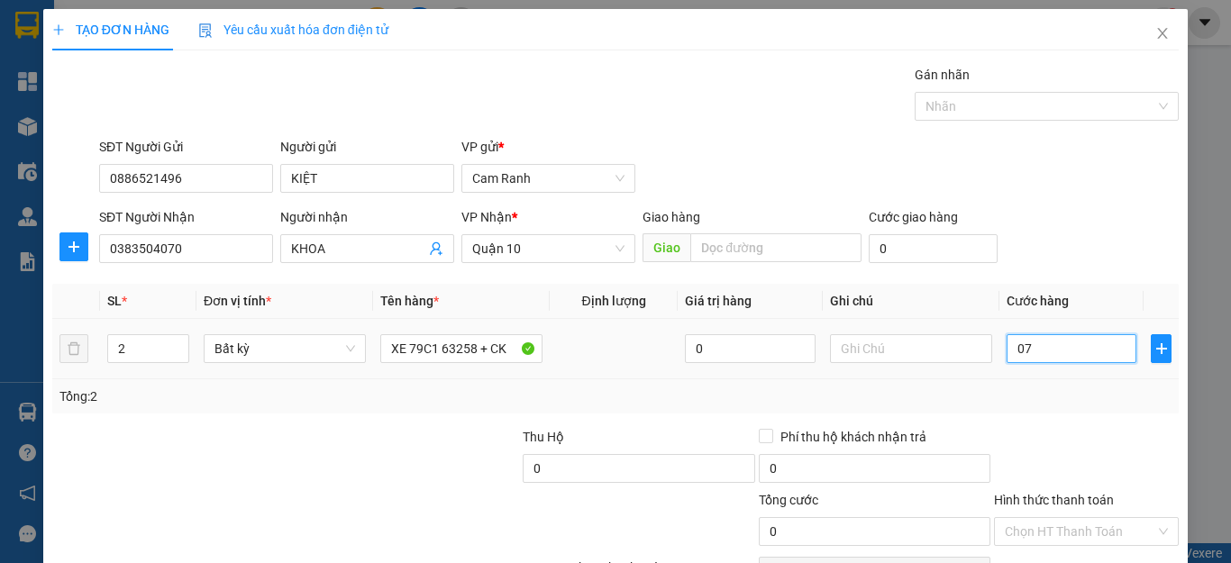
type input "7"
type input "0"
type input "06"
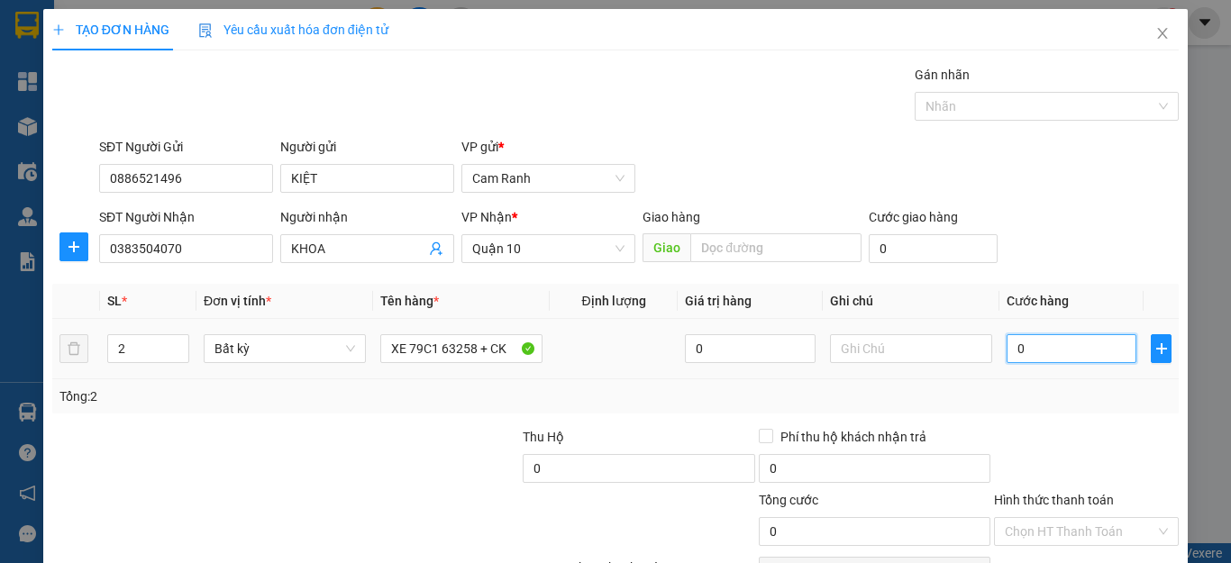
type input "6"
type input "060"
type input "60"
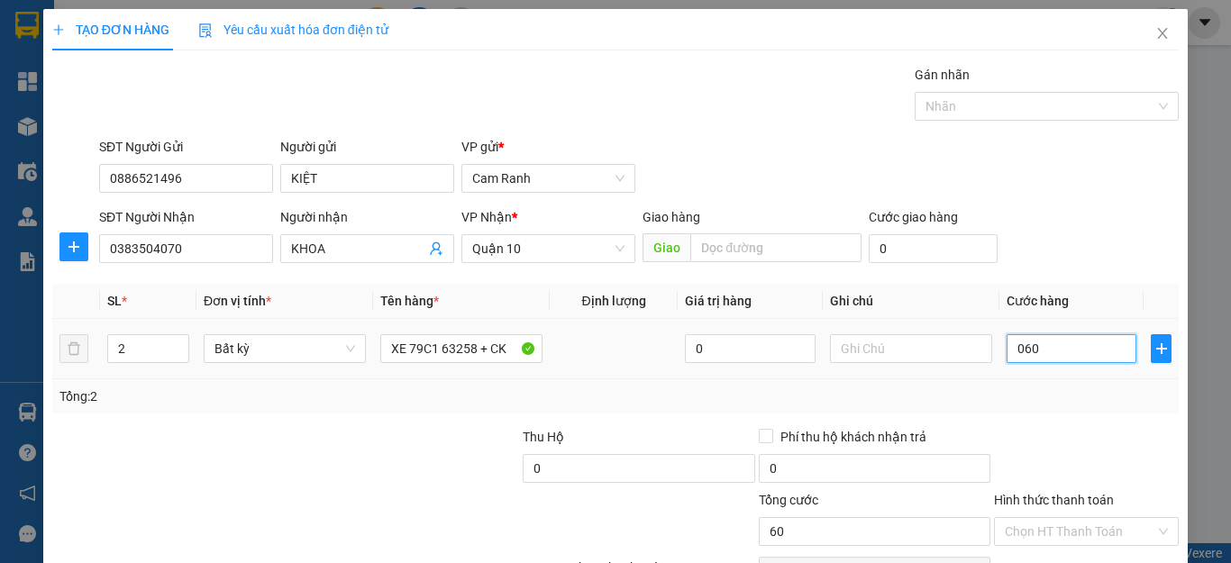
type input "0.600"
type input "600"
type input "600.000"
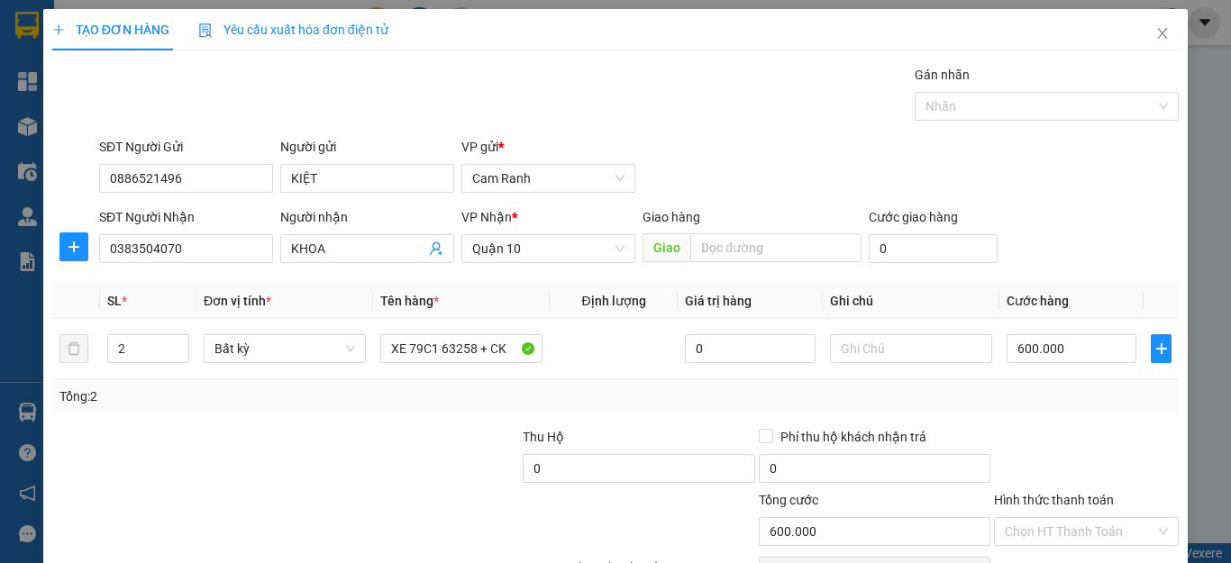
click at [1024, 413] on div "Transit Pickup Surcharge Ids Transit Deliver Surcharge Ids Transit Deliver Surc…" at bounding box center [615, 348] width 1126 height 567
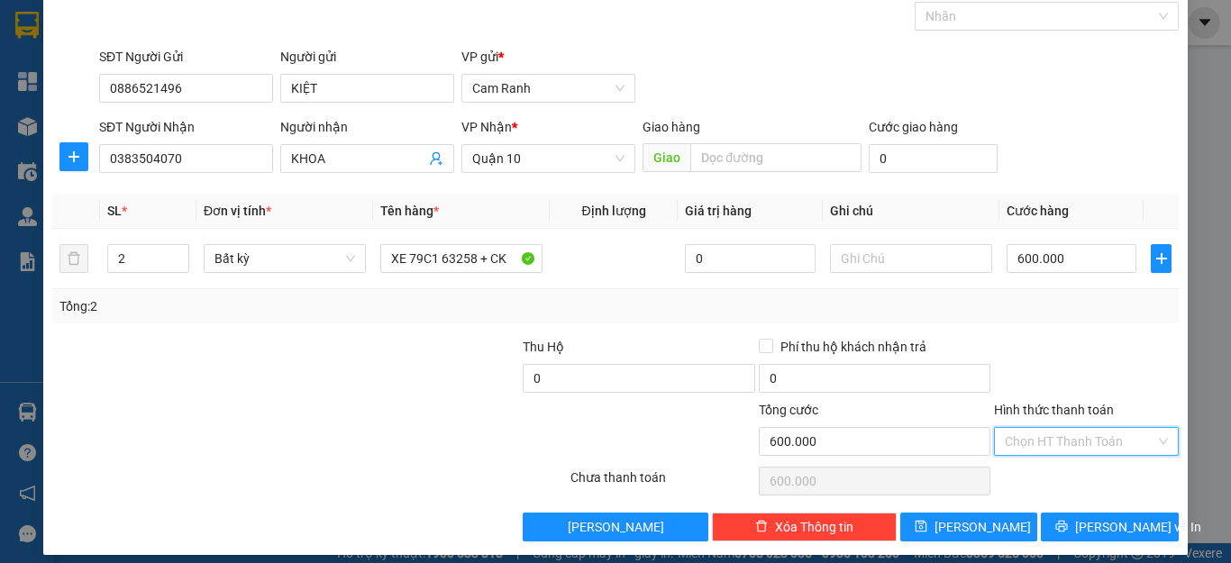
click at [1115, 449] on input "Hình thức thanh toán" at bounding box center [1079, 441] width 150 height 27
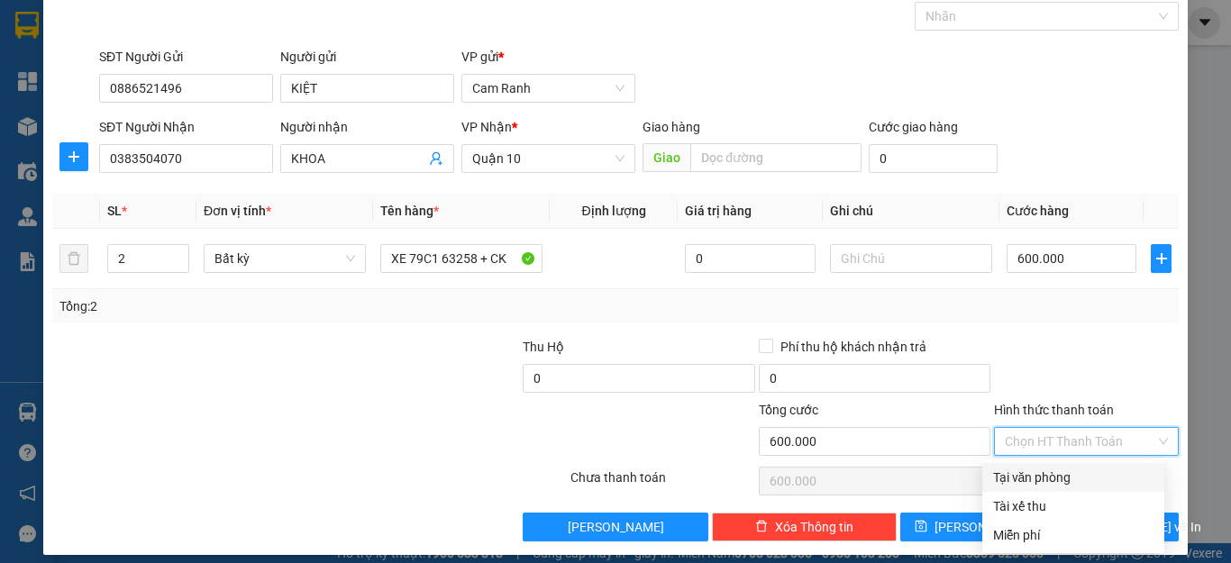
click at [1064, 475] on div "Tại văn phòng" at bounding box center [1073, 478] width 160 height 20
type input "0"
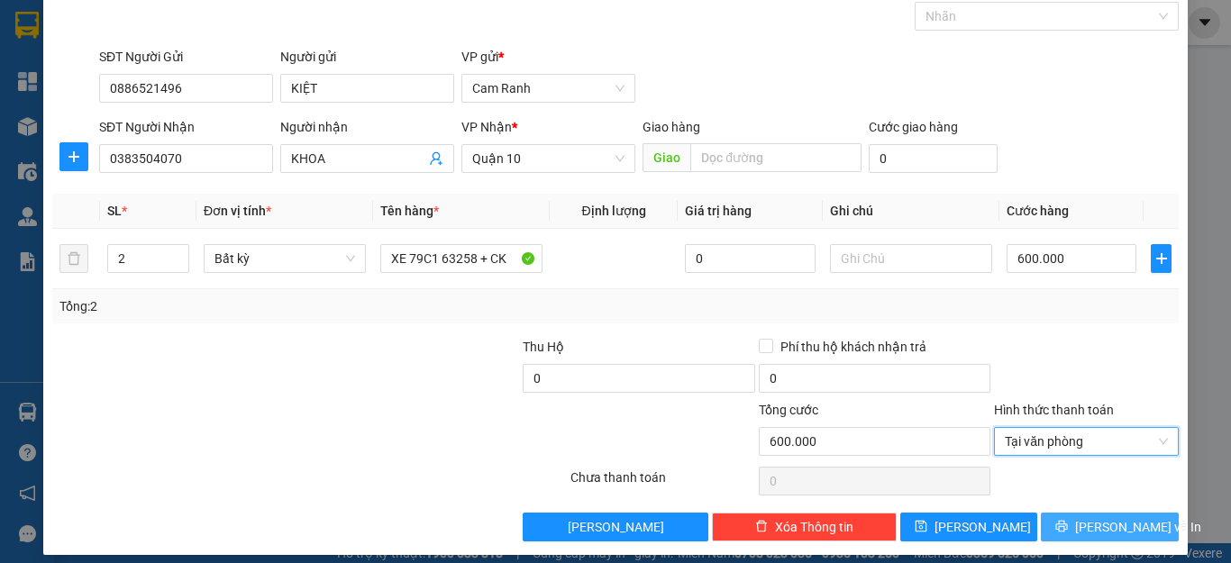
click at [1115, 520] on span "[PERSON_NAME] và In" at bounding box center [1138, 527] width 126 height 20
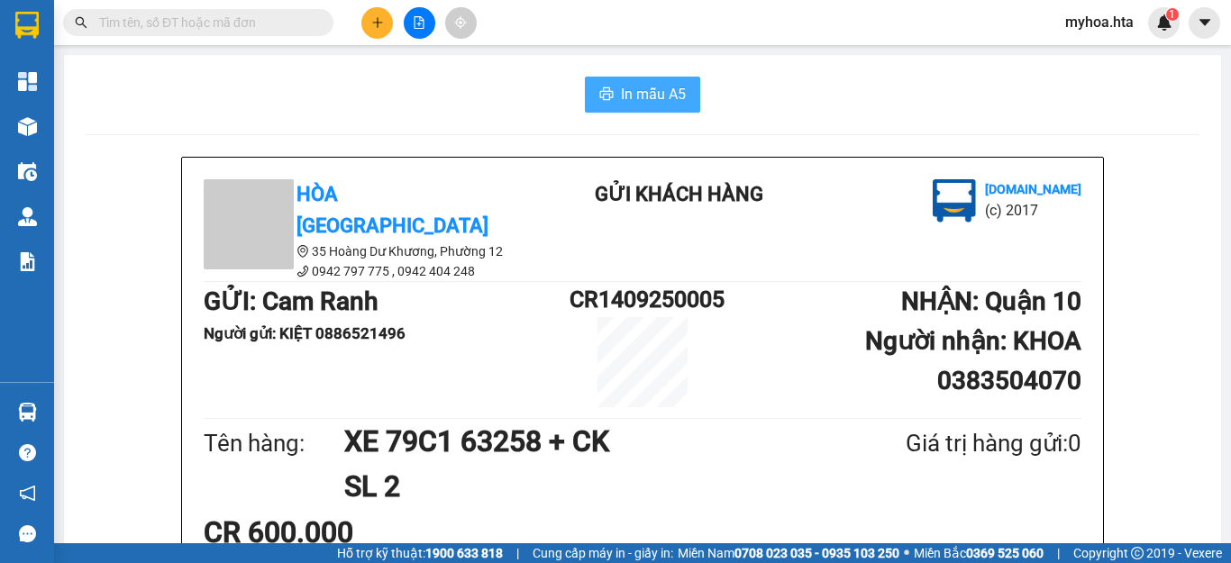
click at [632, 100] on span "In mẫu A5" at bounding box center [653, 94] width 65 height 23
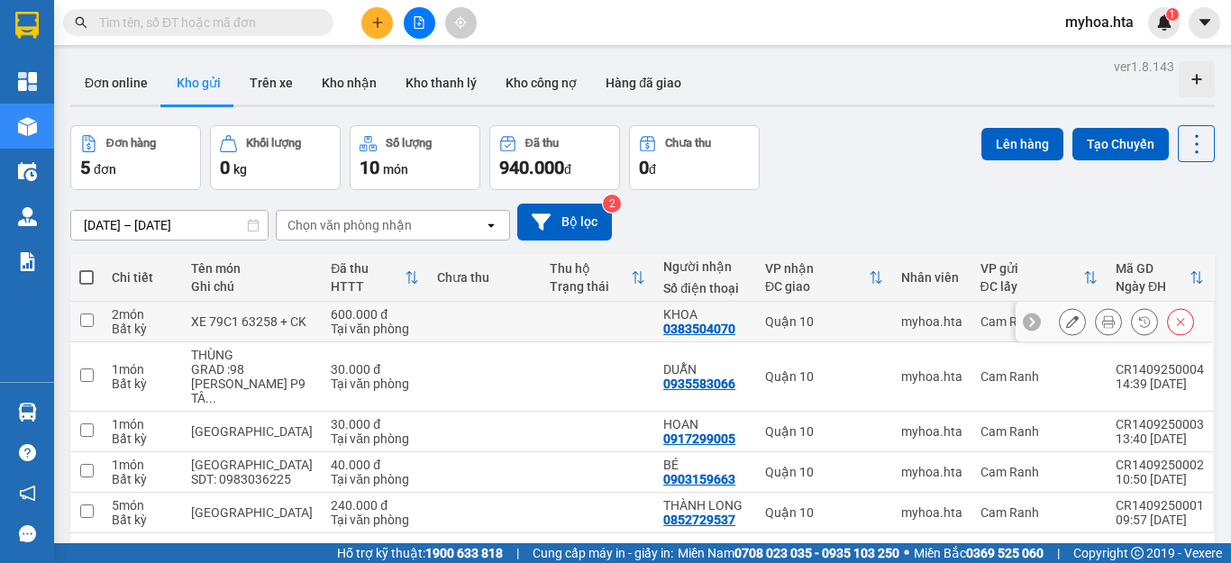
click at [1066, 323] on icon at bounding box center [1072, 321] width 13 height 13
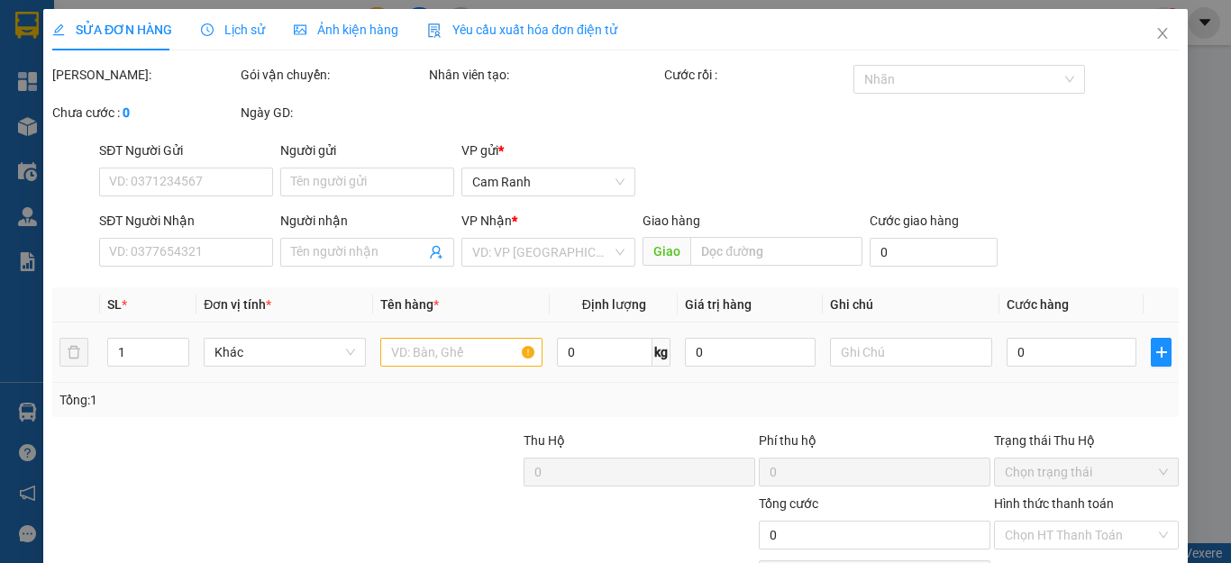
type input "0886521496"
type input "KIỆT"
type input "0383504070"
type input "KHOA"
type input "600.000"
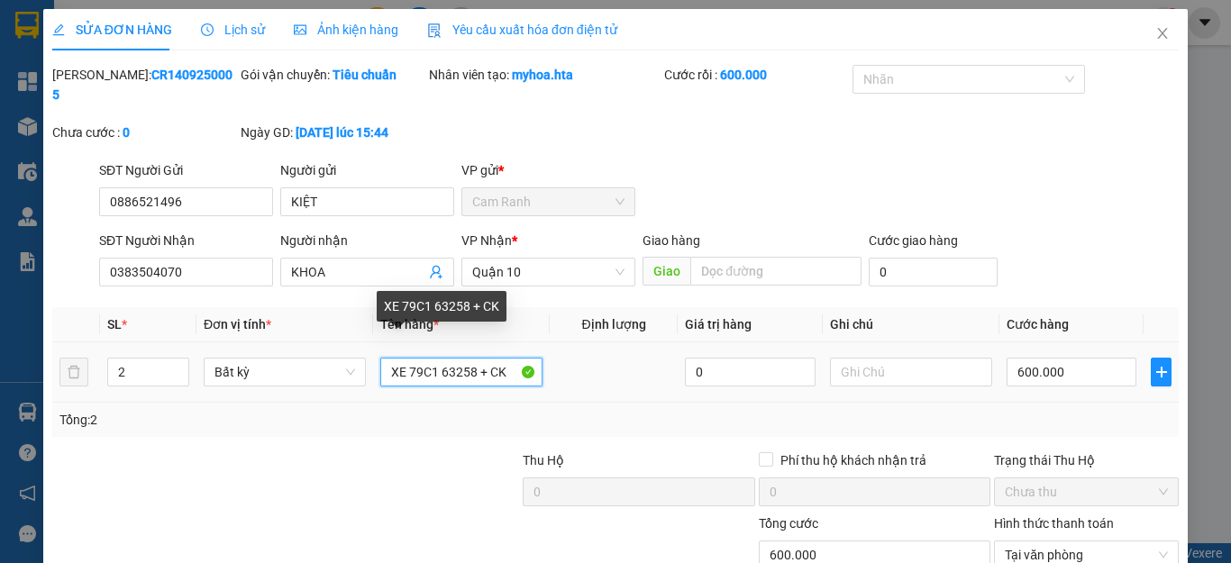
click at [403, 358] on input "XE 79C1 63258 + CK" at bounding box center [461, 372] width 162 height 29
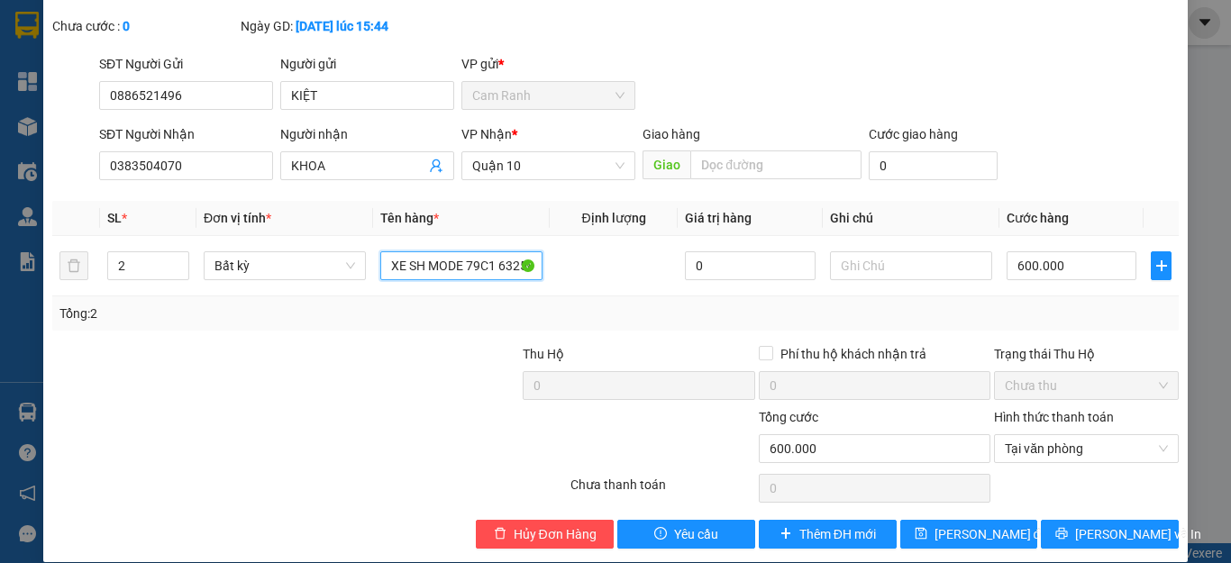
scroll to position [107, 0]
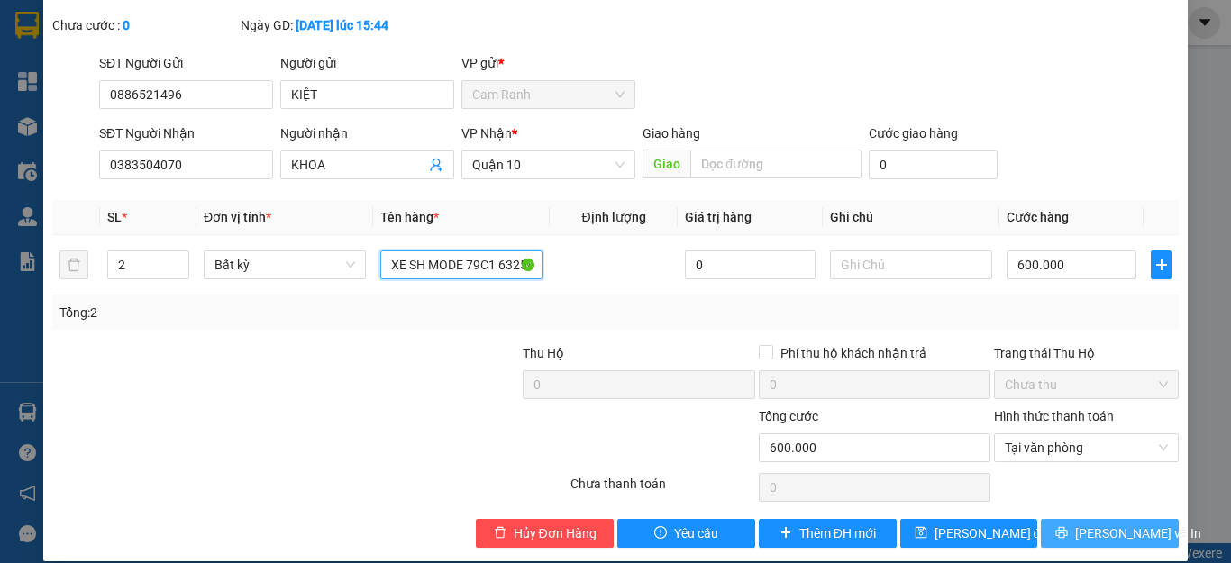
type input "XE SH MODE 79C1 63258 + CK"
click at [1091, 523] on span "[PERSON_NAME] và In" at bounding box center [1138, 533] width 126 height 20
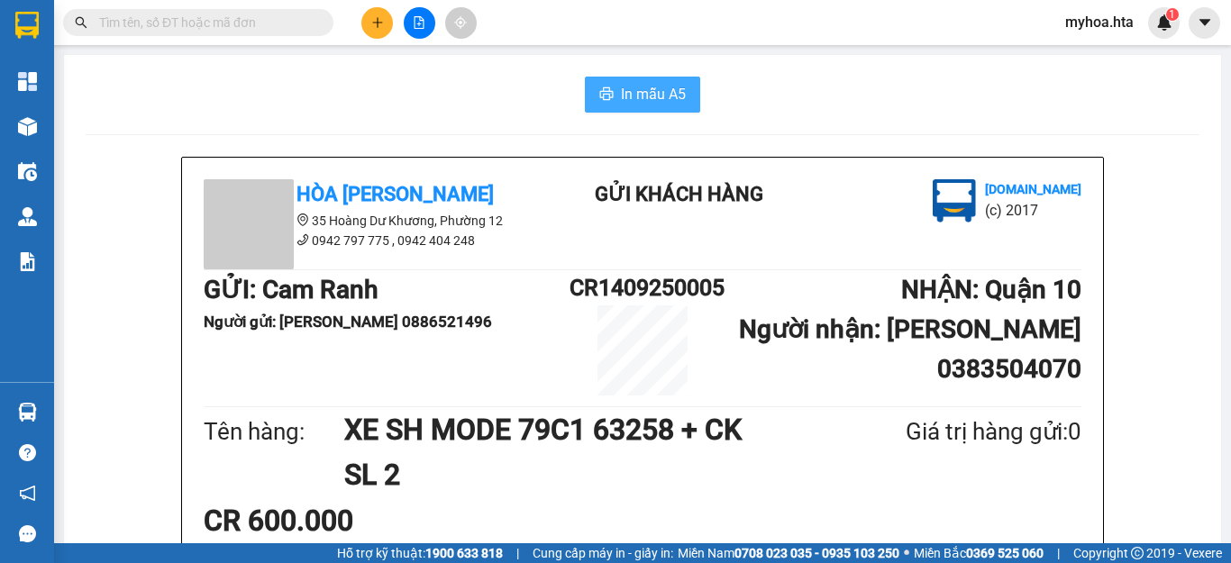
click at [632, 87] on span "In mẫu A5" at bounding box center [653, 94] width 65 height 23
